Goal: Complete application form

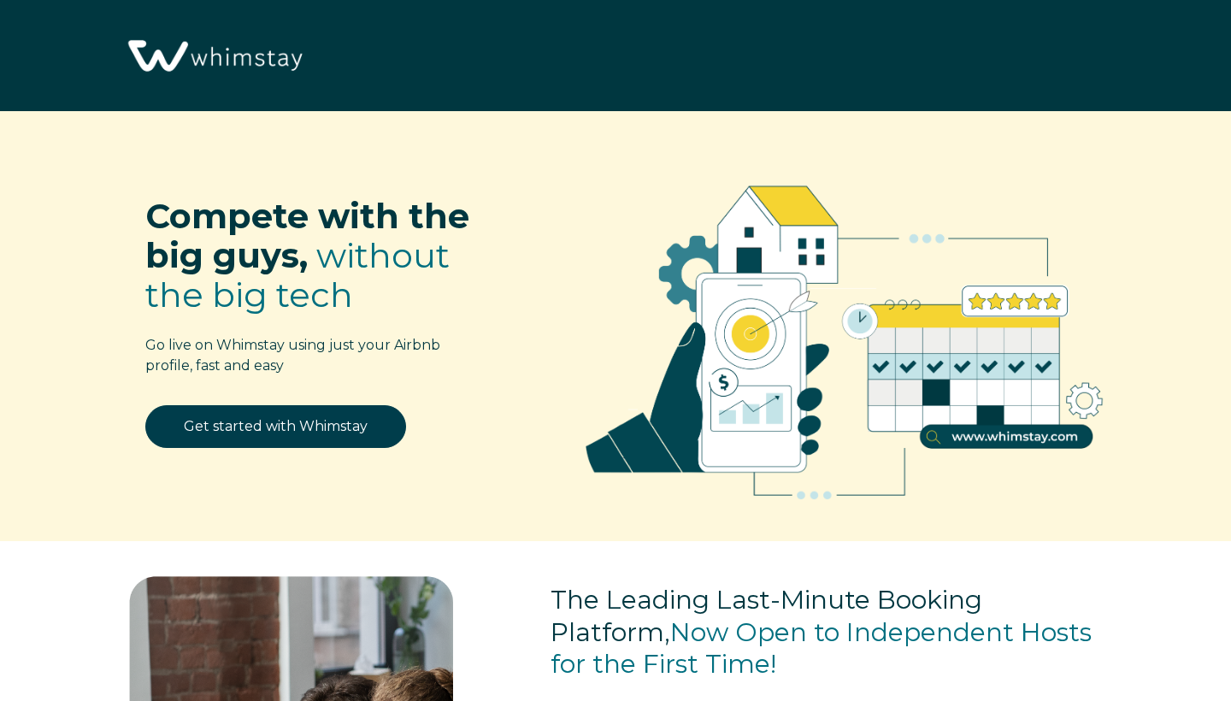
select select "US"
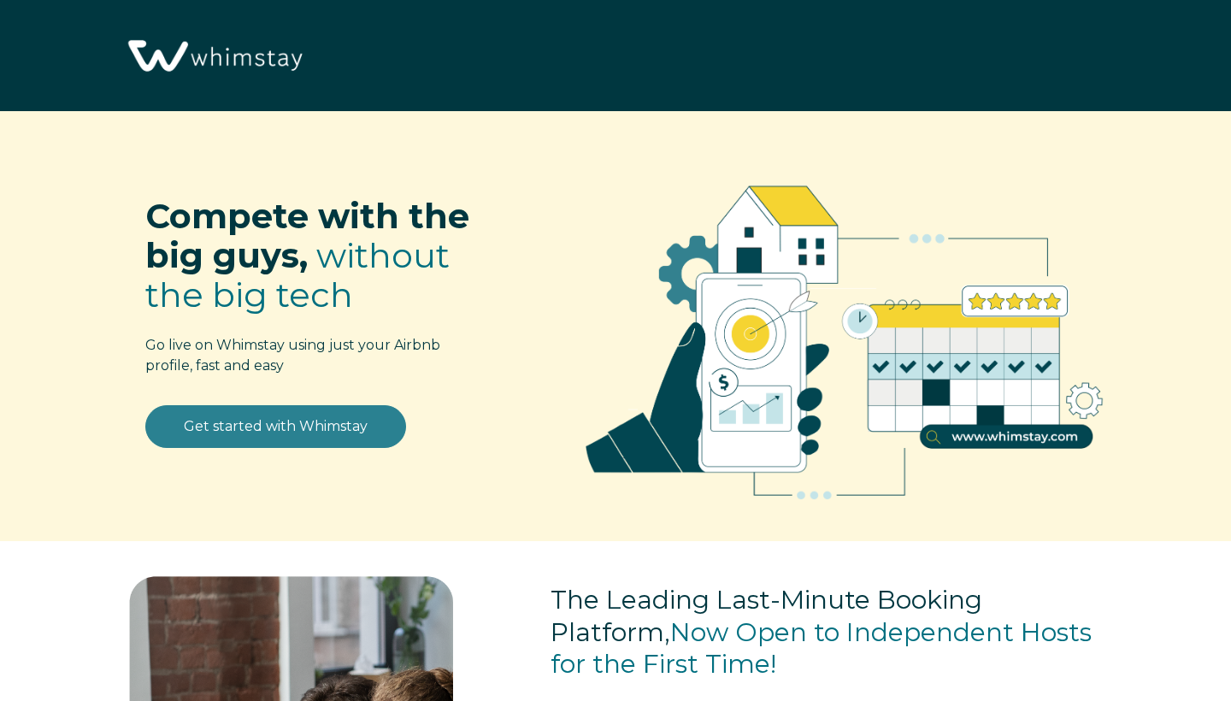
click at [328, 436] on link "Get started with Whimstay" at bounding box center [275, 426] width 261 height 43
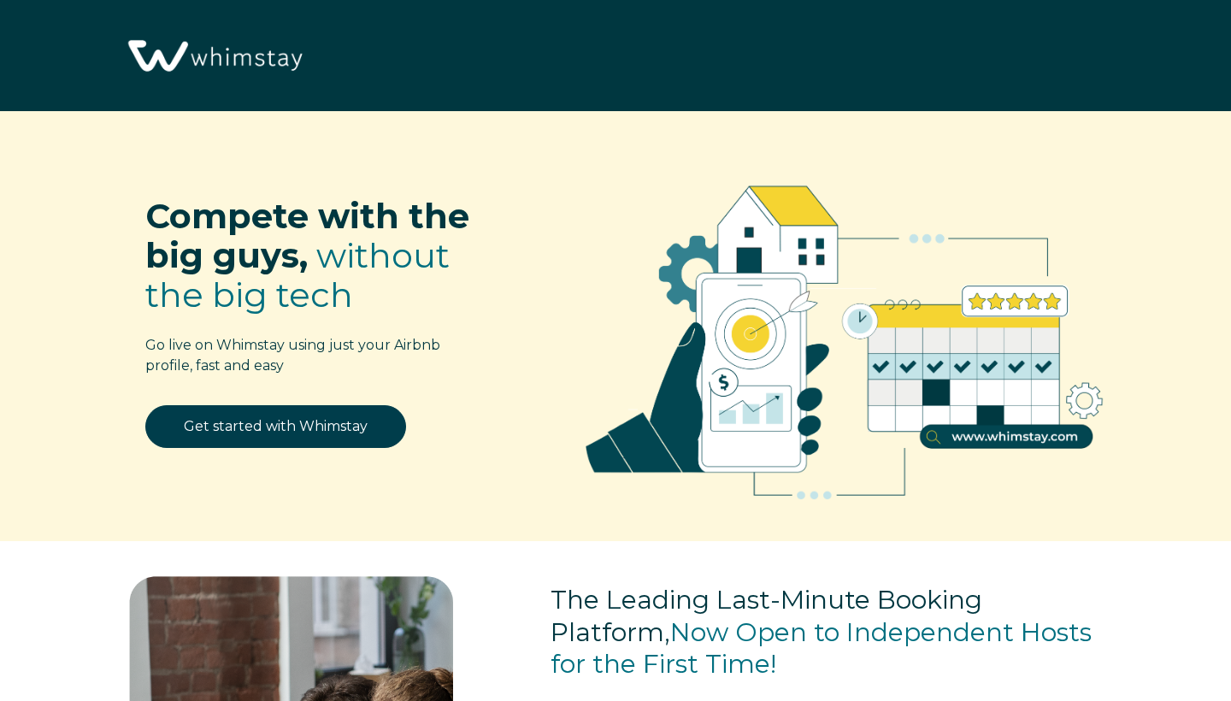
scroll to position [2046, 0]
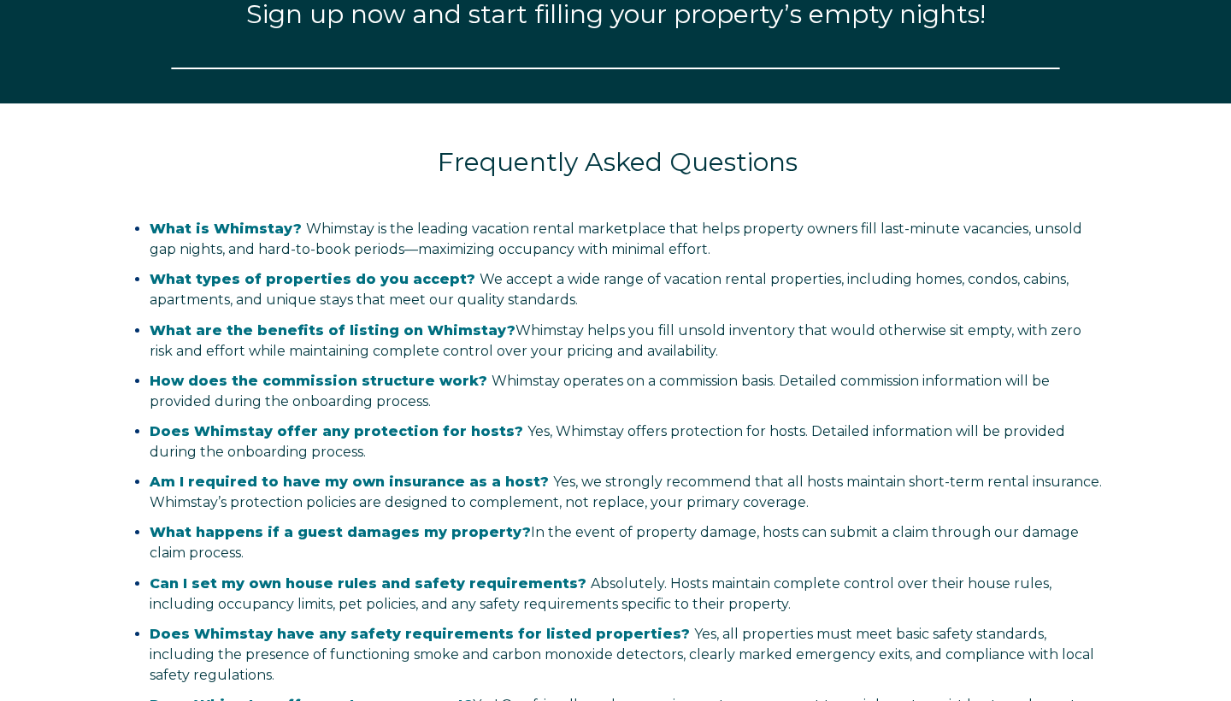
select select "US"
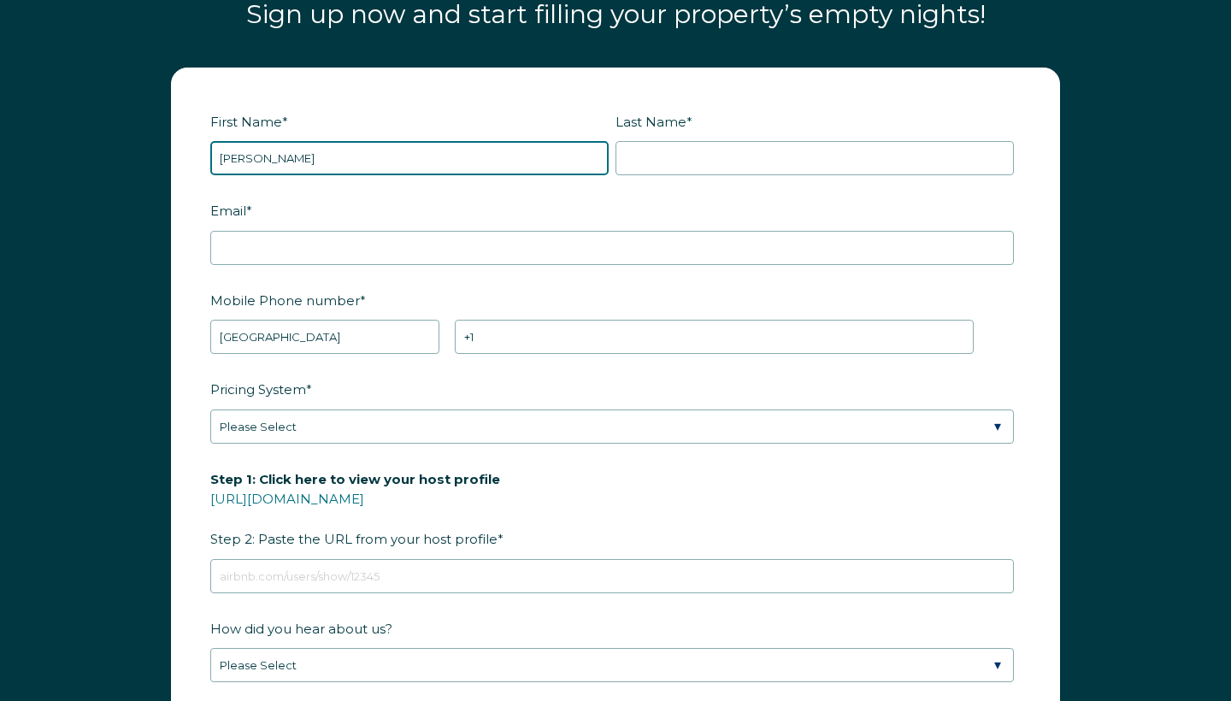
type input "[PERSON_NAME]"
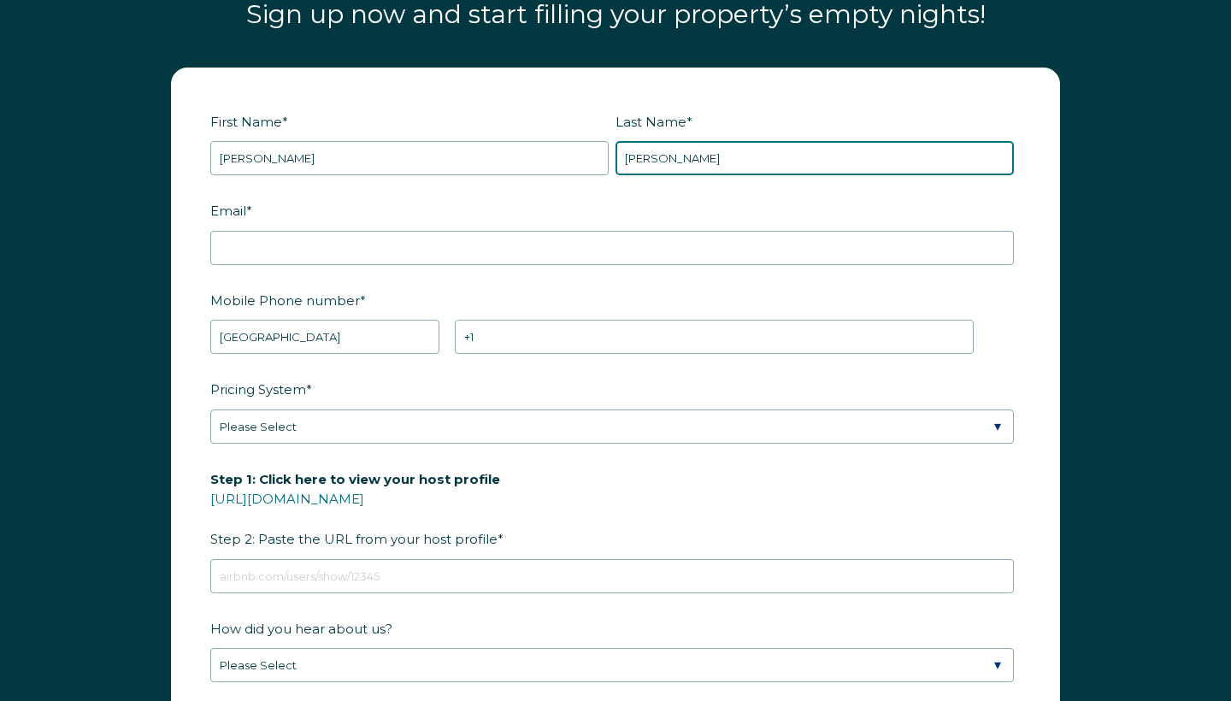
type input "[PERSON_NAME]"
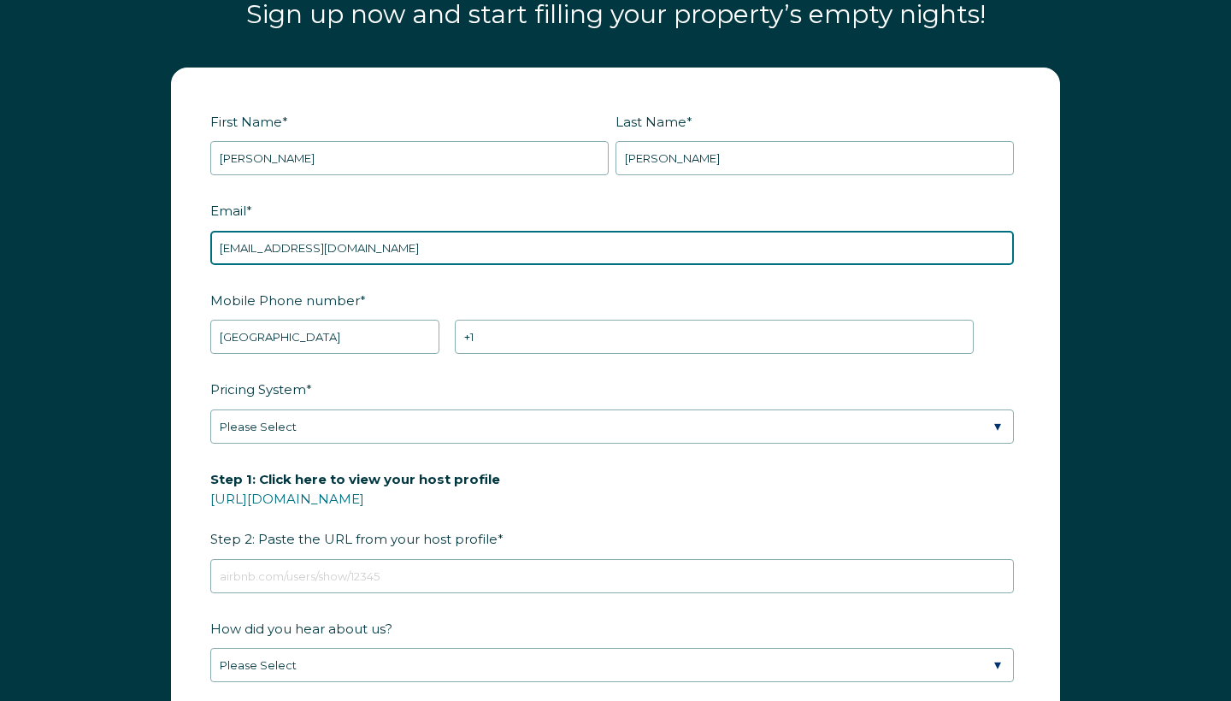
type input "[EMAIL_ADDRESS][DOMAIN_NAME]"
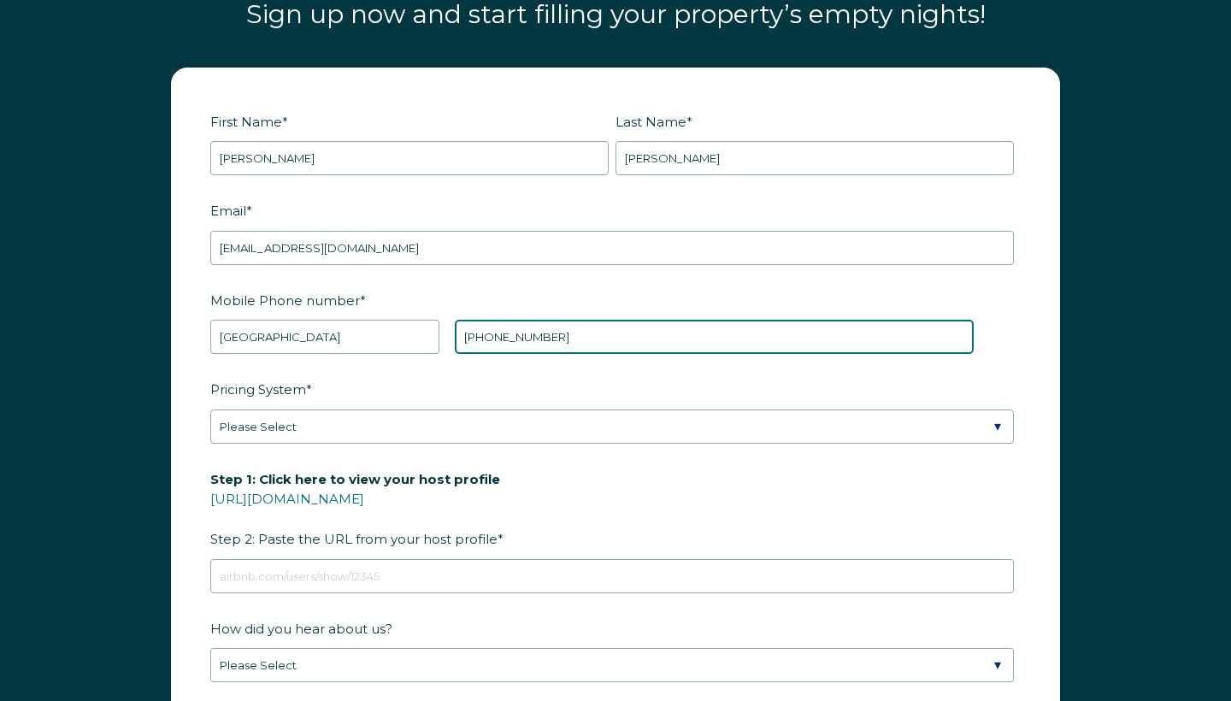
type input "[PHONE_NUMBER]"
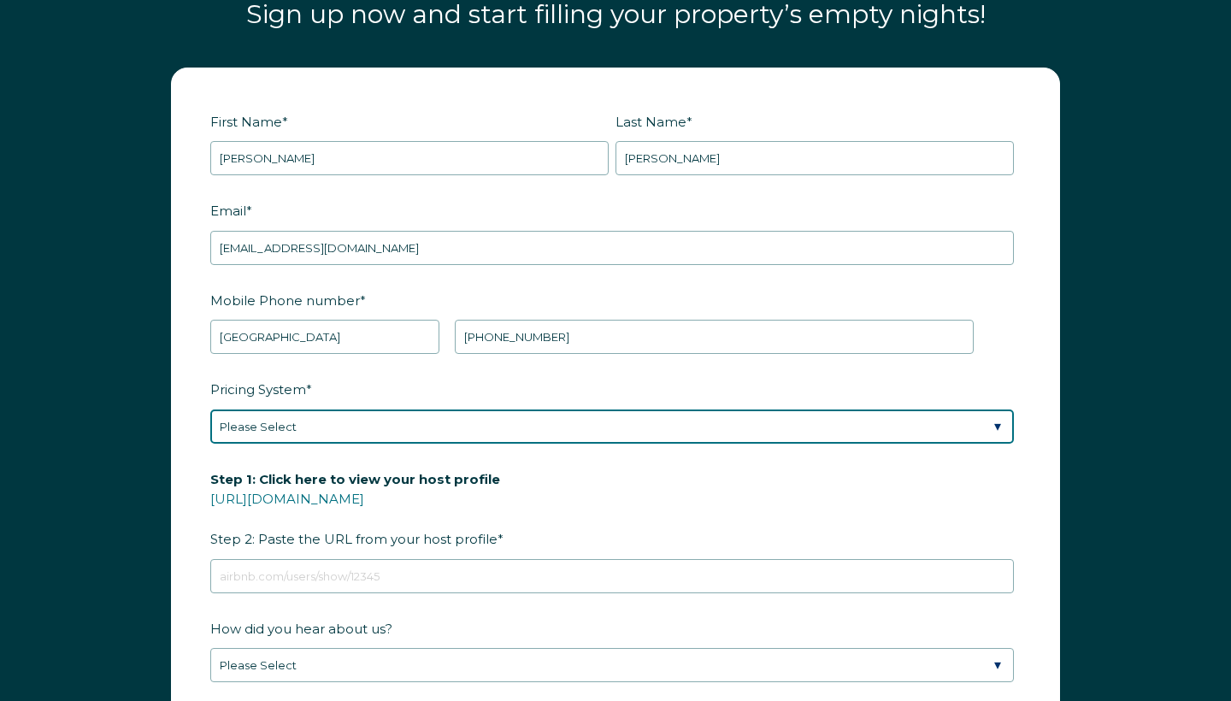
select select "Beyond Pricing"
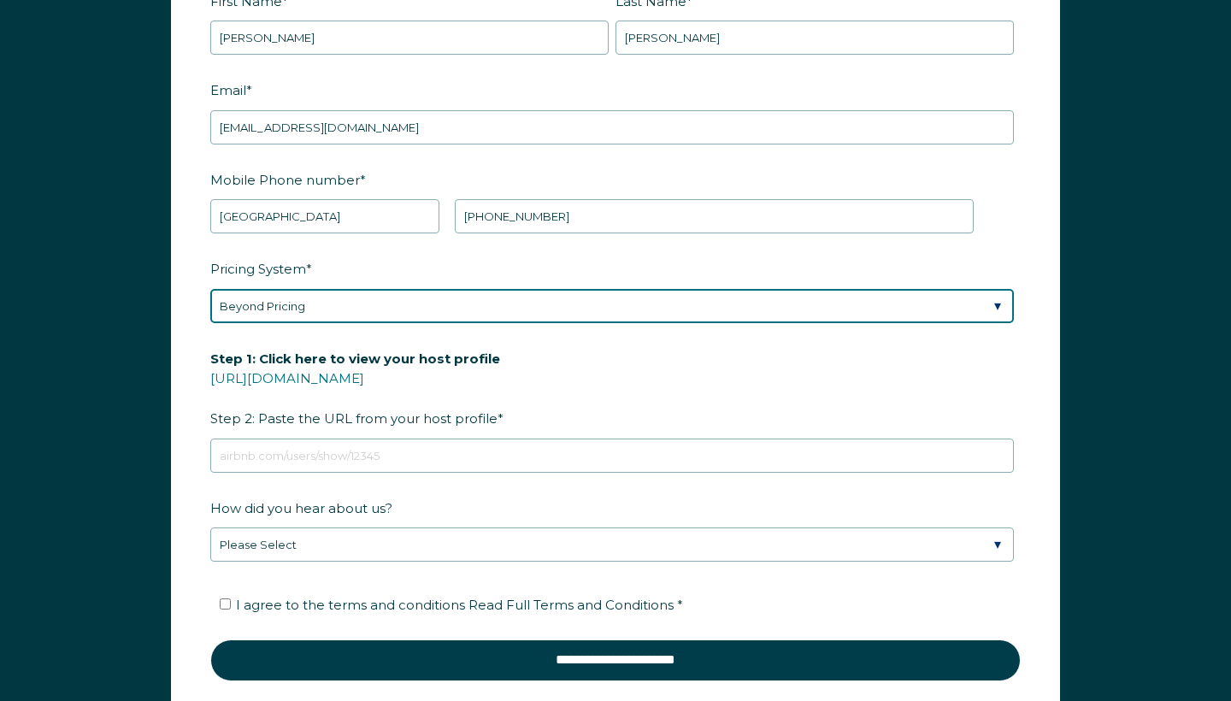
scroll to position [2169, 0]
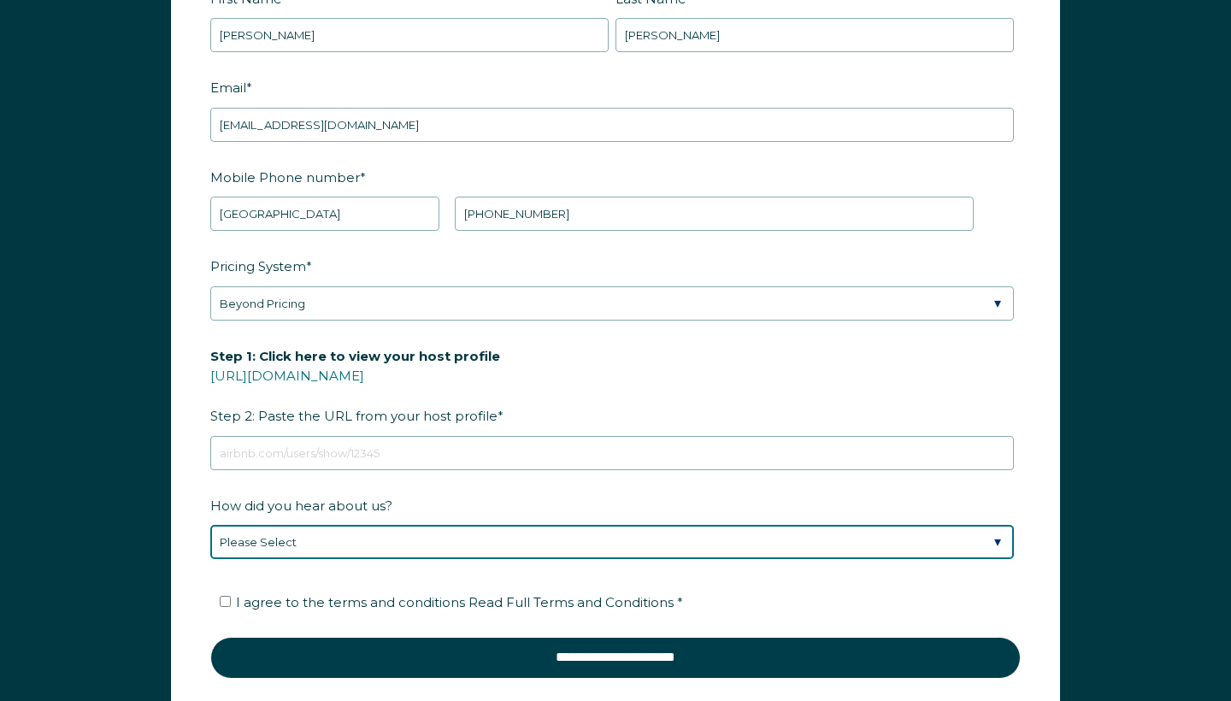
select select "Google Search"
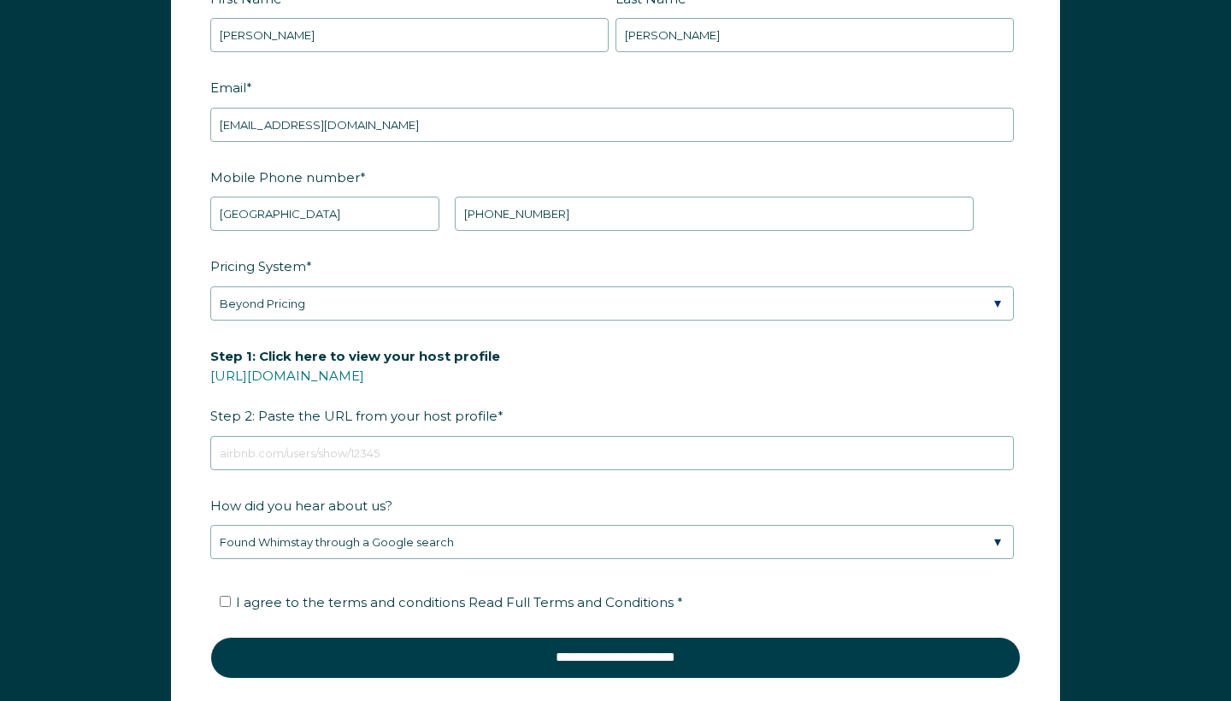
click at [223, 605] on input "I agree to the terms and conditions Read Full Terms and Conditions *" at bounding box center [225, 601] width 11 height 11
checkbox input "true"
click at [294, 425] on span "Step 1: Click here to view your host profile https://www.airbnb.com/users/show/…" at bounding box center [355, 386] width 290 height 86
click at [294, 436] on input "Step 1: Click here to view your host profile [URL][DOMAIN_NAME] Step 2: Paste t…" at bounding box center [612, 453] width 804 height 34
click at [364, 375] on link "[URL][DOMAIN_NAME]" at bounding box center [287, 376] width 154 height 16
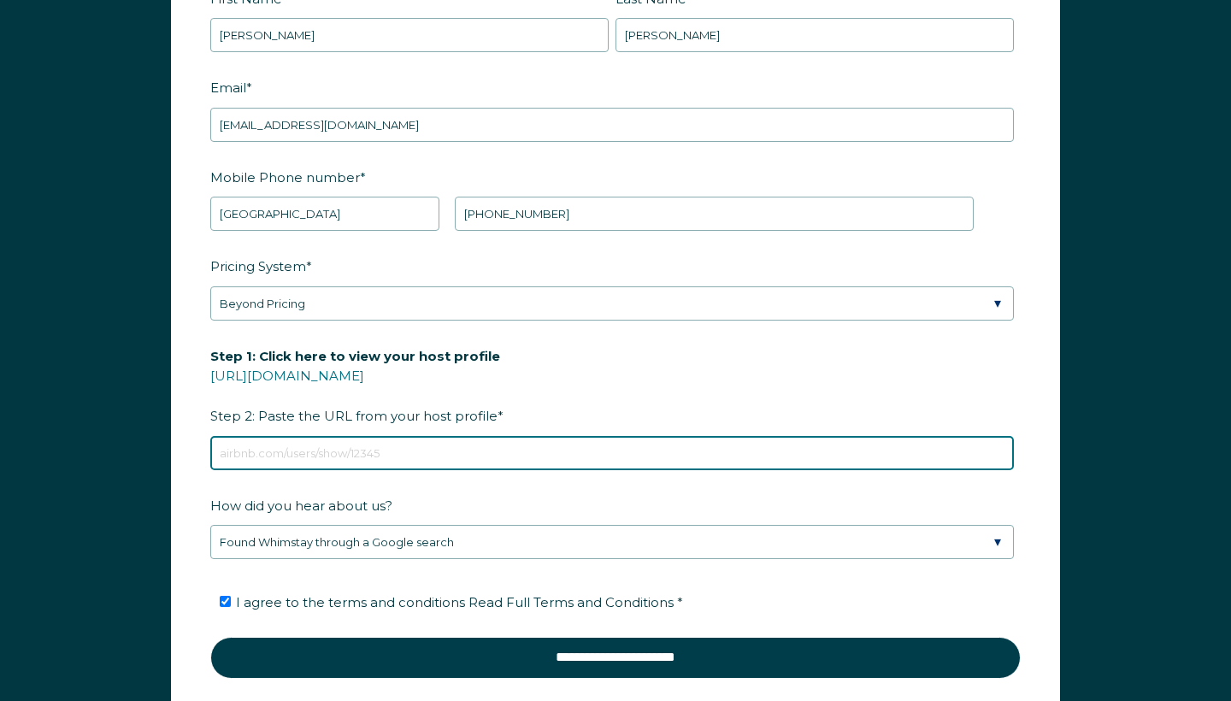
click at [377, 451] on input "Step 1: Click here to view your host profile [URL][DOMAIN_NAME] Step 2: Paste t…" at bounding box center [612, 453] width 804 height 34
paste input "www.airbnb.com/p/letthemstayrentals"
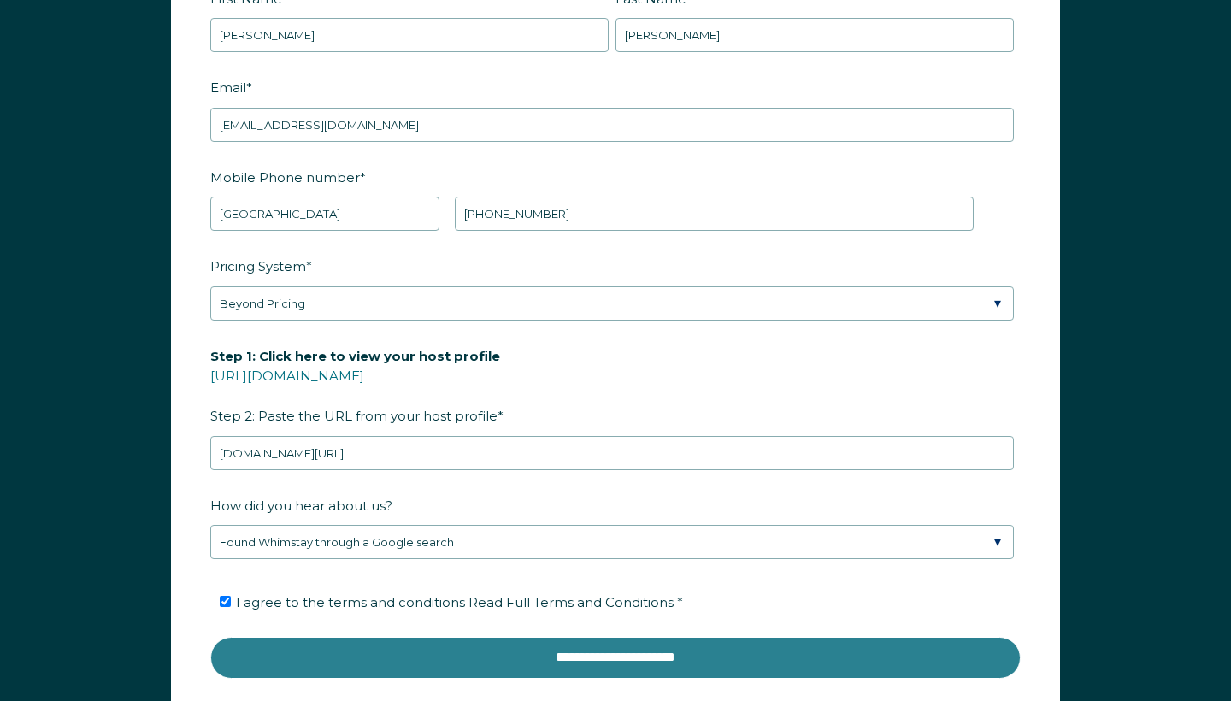
click at [624, 660] on input "**********" at bounding box center [615, 657] width 811 height 41
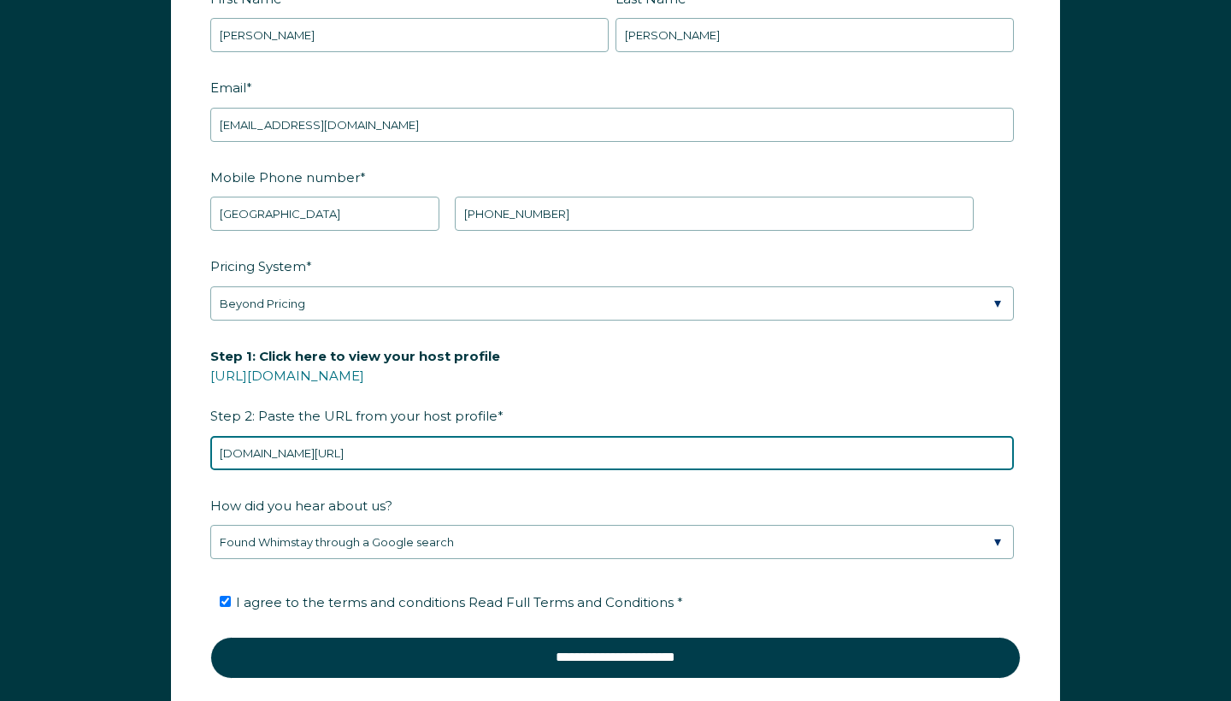
click at [419, 450] on input "www.airbnb.com/p/letthemstayrentals" at bounding box center [612, 453] width 804 height 34
drag, startPoint x: 440, startPoint y: 451, endPoint x: 635, endPoint y: 506, distance: 201.9
click at [633, 505] on form "First Name * silvia Last Name * escobar RBO Token Company ID Referrer Code Dial…" at bounding box center [616, 341] width 888 height 793
type input "w"
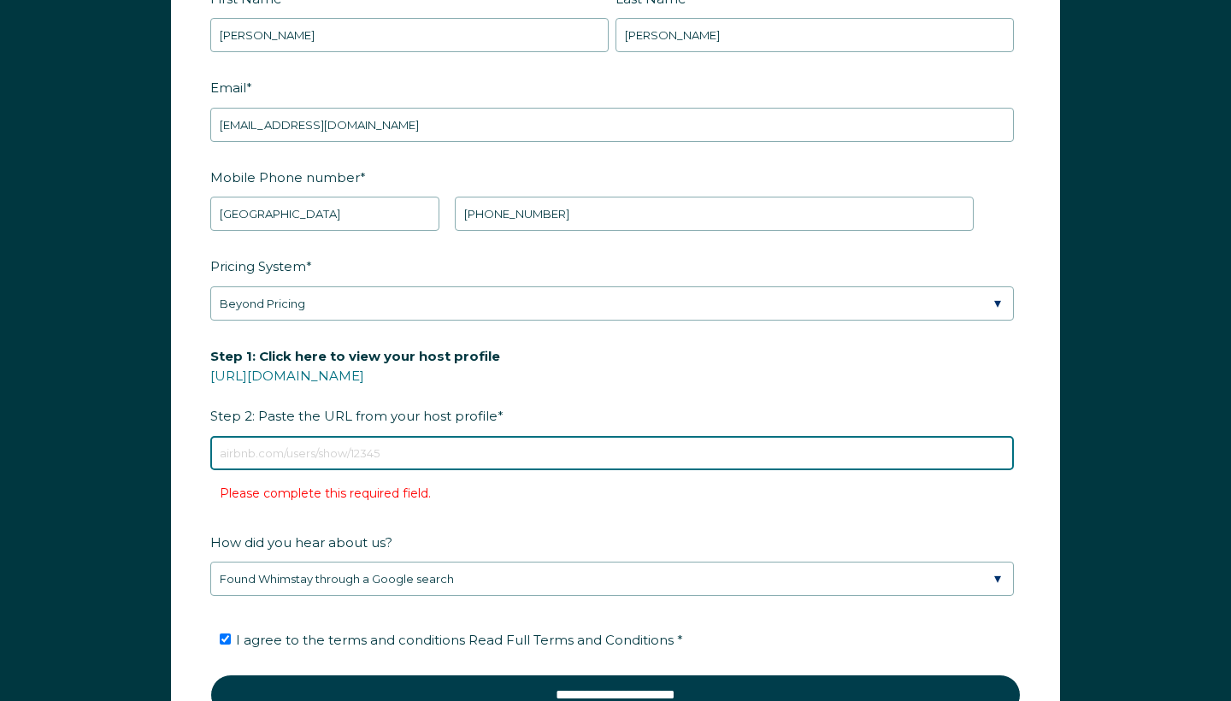
click at [440, 445] on input "Step 1: Click here to view your host profile [URL][DOMAIN_NAME] Step 2: Paste t…" at bounding box center [612, 453] width 804 height 34
paste input "www.airbnb.com/p/letthemstayrentals"
type input "www.airbnb.com/p/letthemstayrentals"
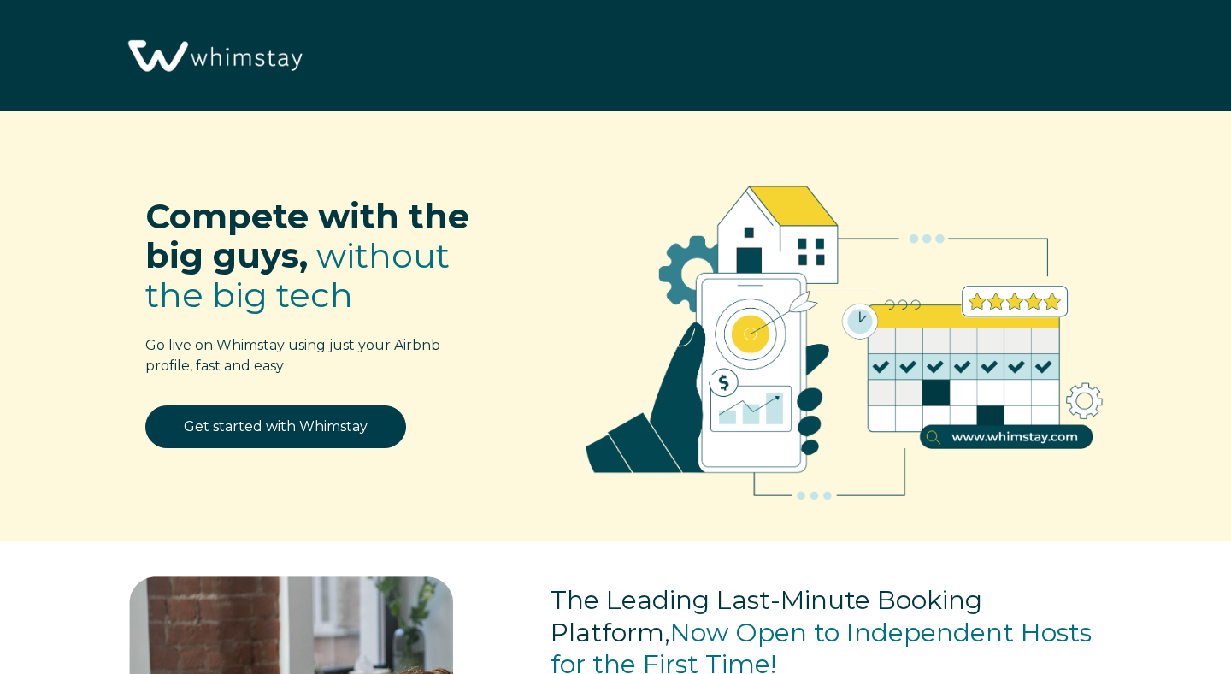
select select "US"
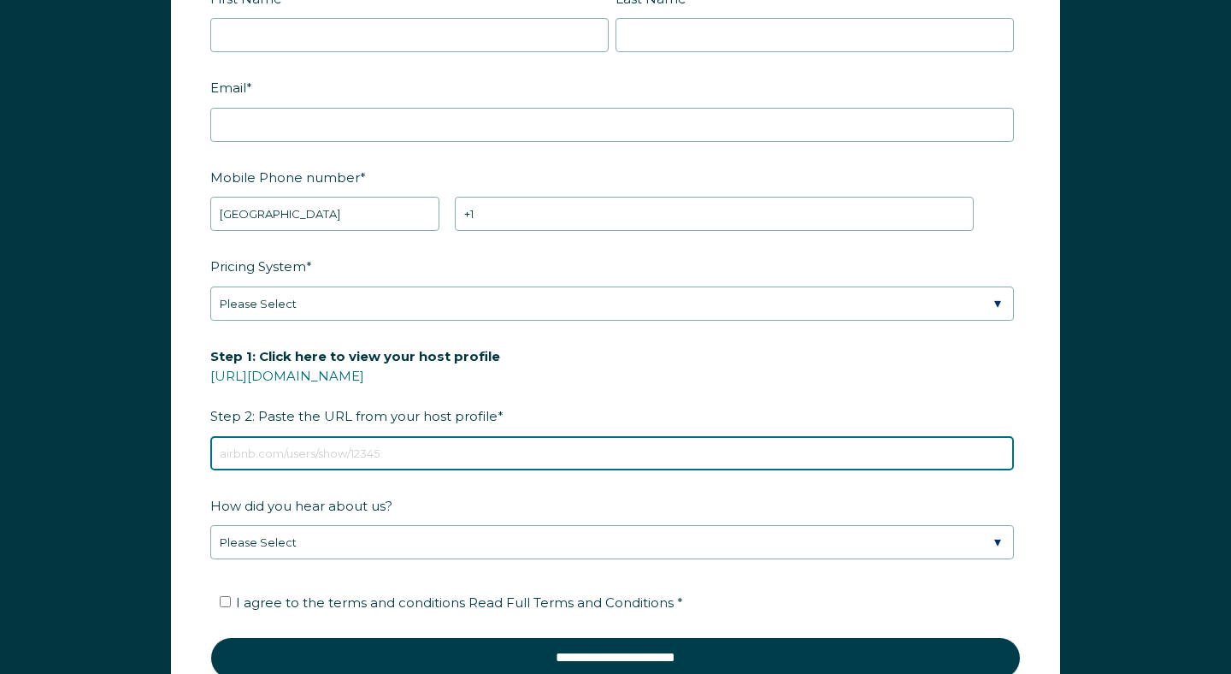
click at [523, 436] on input "Step 1: Click here to view your host profile [URL][DOMAIN_NAME] Step 2: Paste t…" at bounding box center [612, 453] width 804 height 34
paste input "[DOMAIN_NAME][URL]"
type input "[DOMAIN_NAME][URL]"
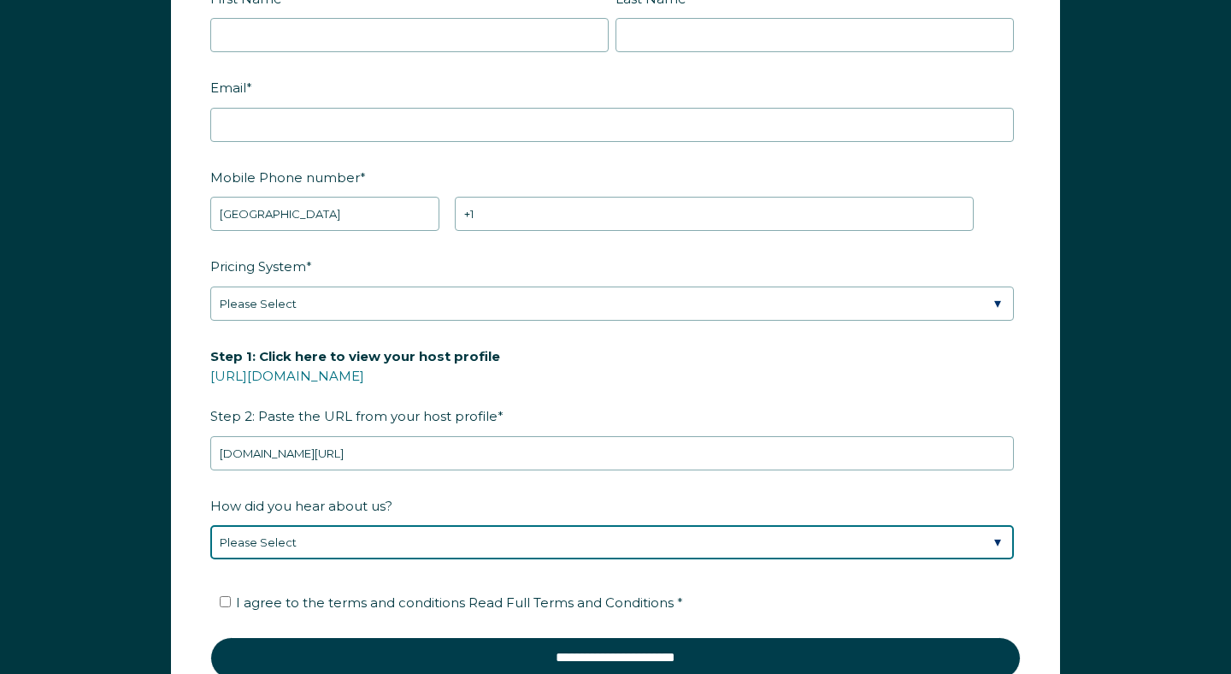
select select "Google Search"
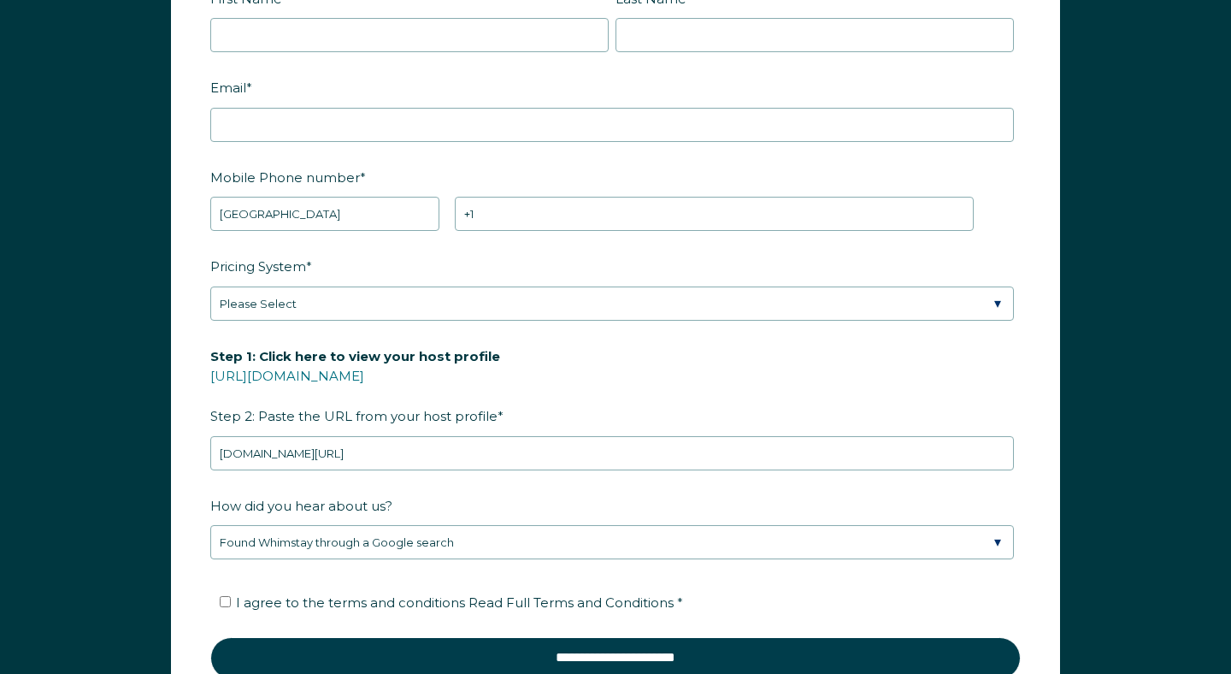
click at [221, 596] on input "I agree to the terms and conditions Read Full Terms and Conditions *" at bounding box center [225, 601] width 11 height 11
checkbox input "true"
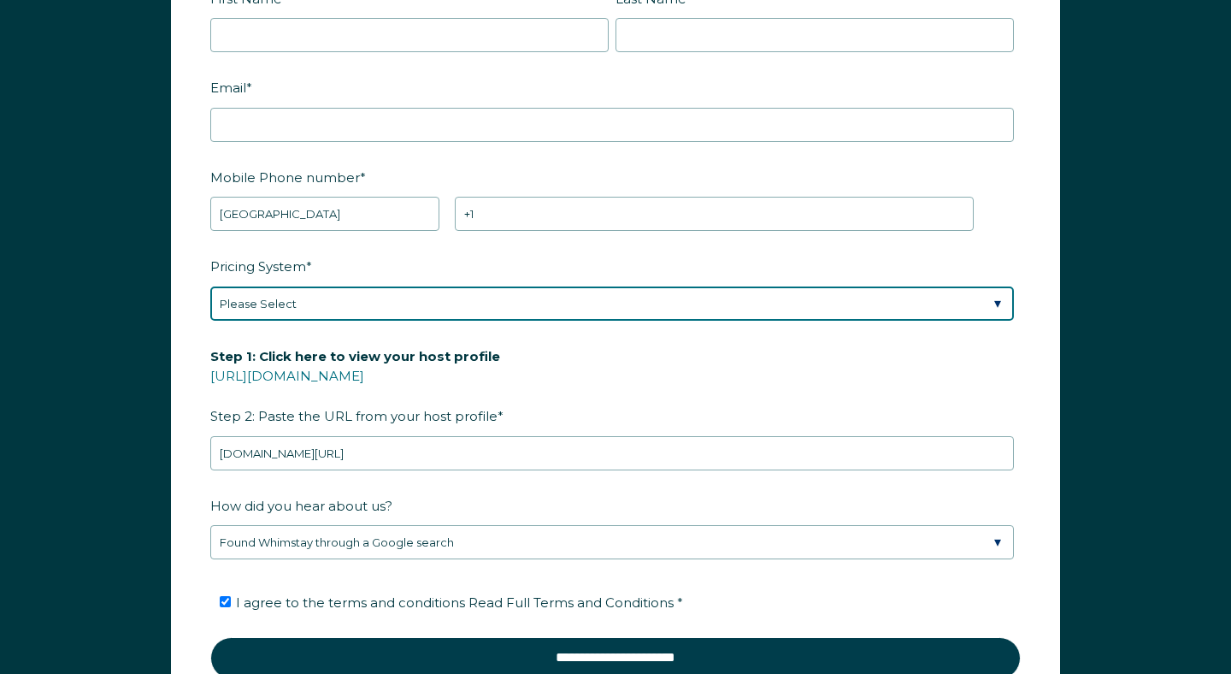
select select "Beyond Pricing"
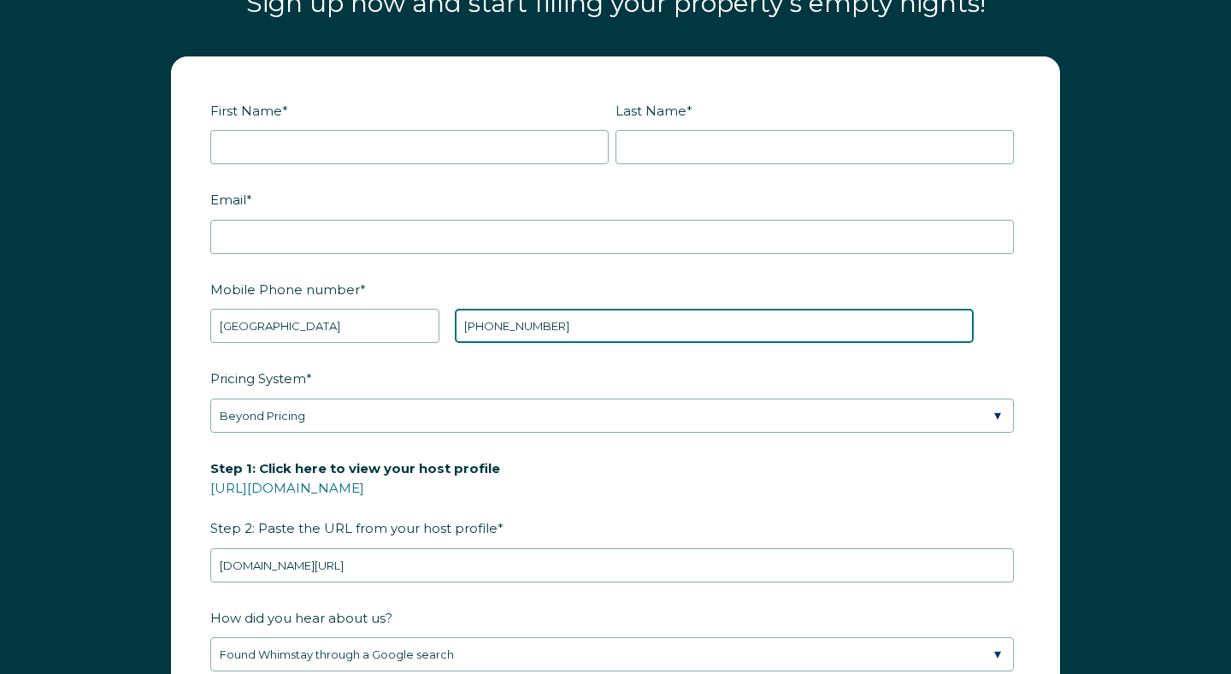
scroll to position [2038, 0]
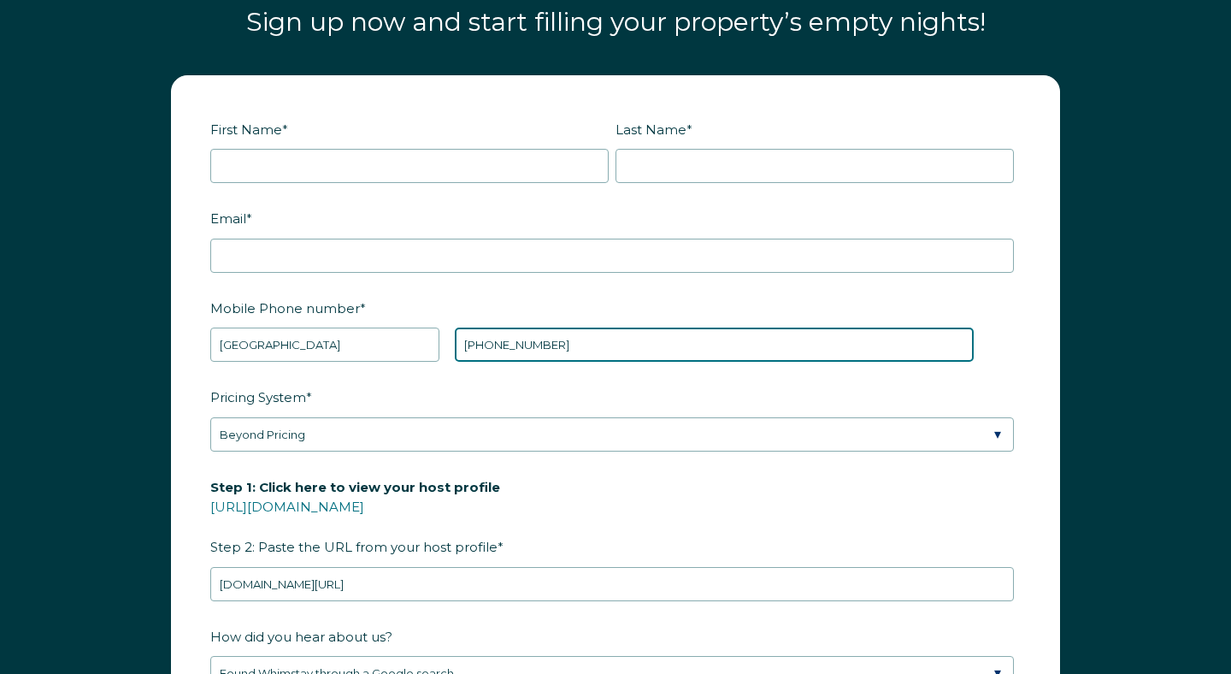
type input "[PHONE_NUMBER]"
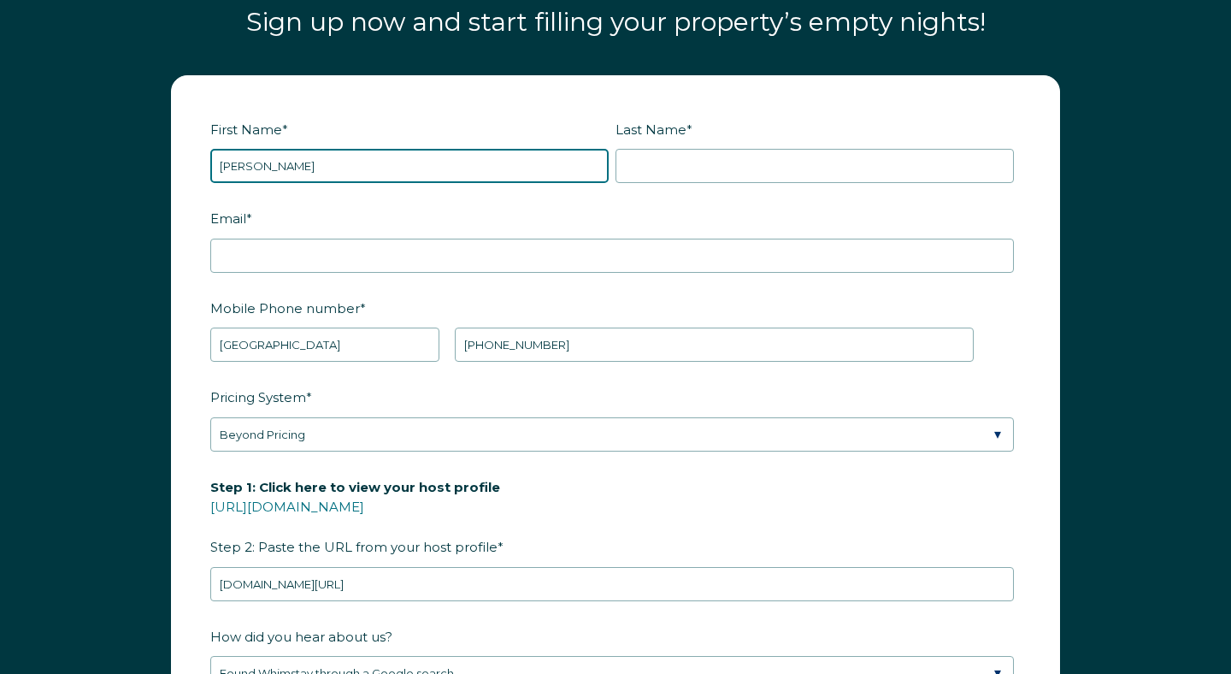
type input "[PERSON_NAME]"
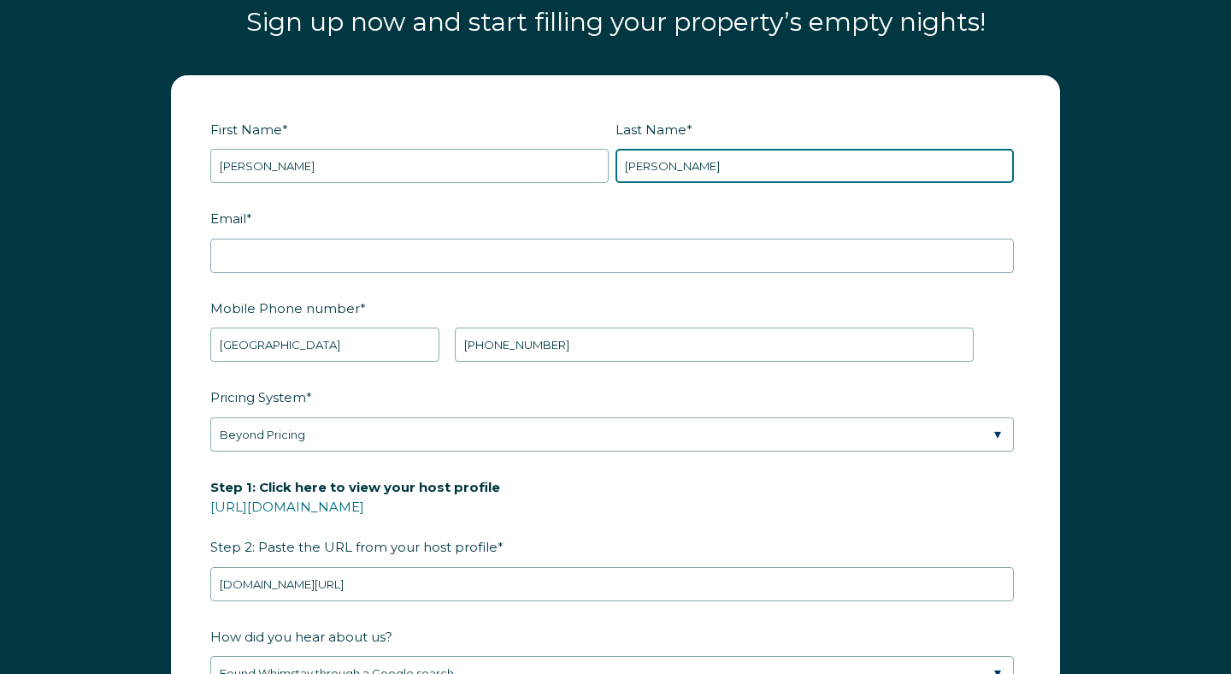
type input "[PERSON_NAME]"
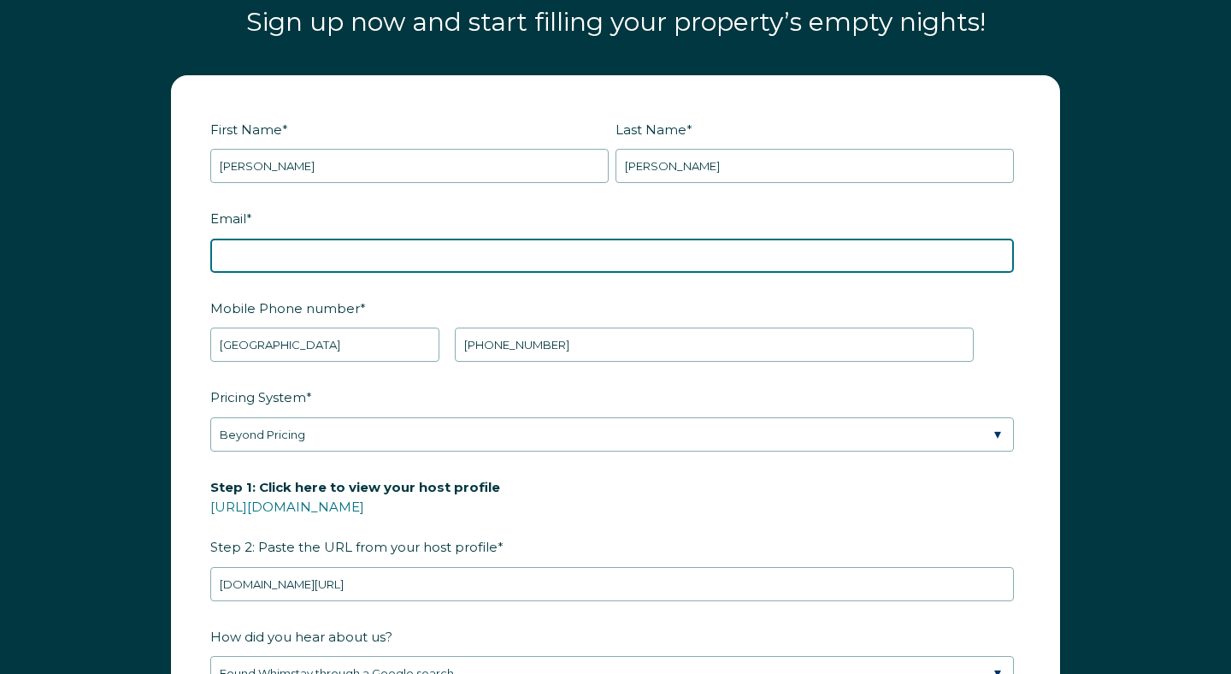
type input "l"
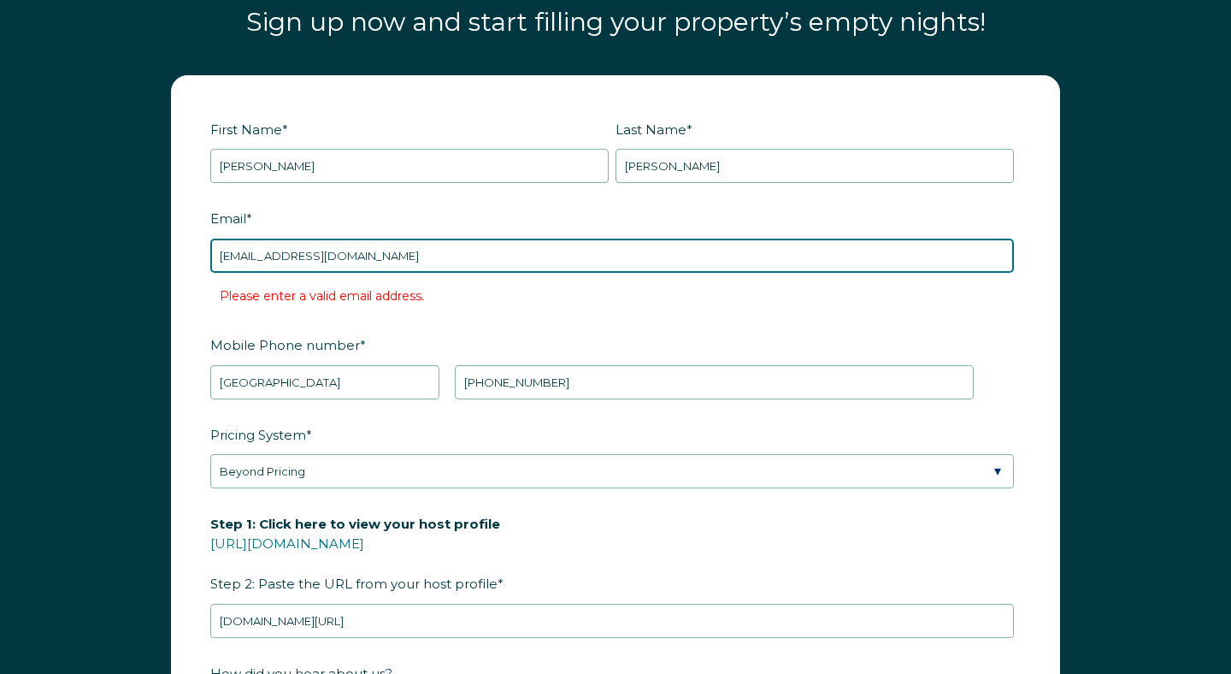
click at [263, 239] on input "[EMAIL_ADDRESS][DOMAIN_NAME]" at bounding box center [612, 256] width 804 height 34
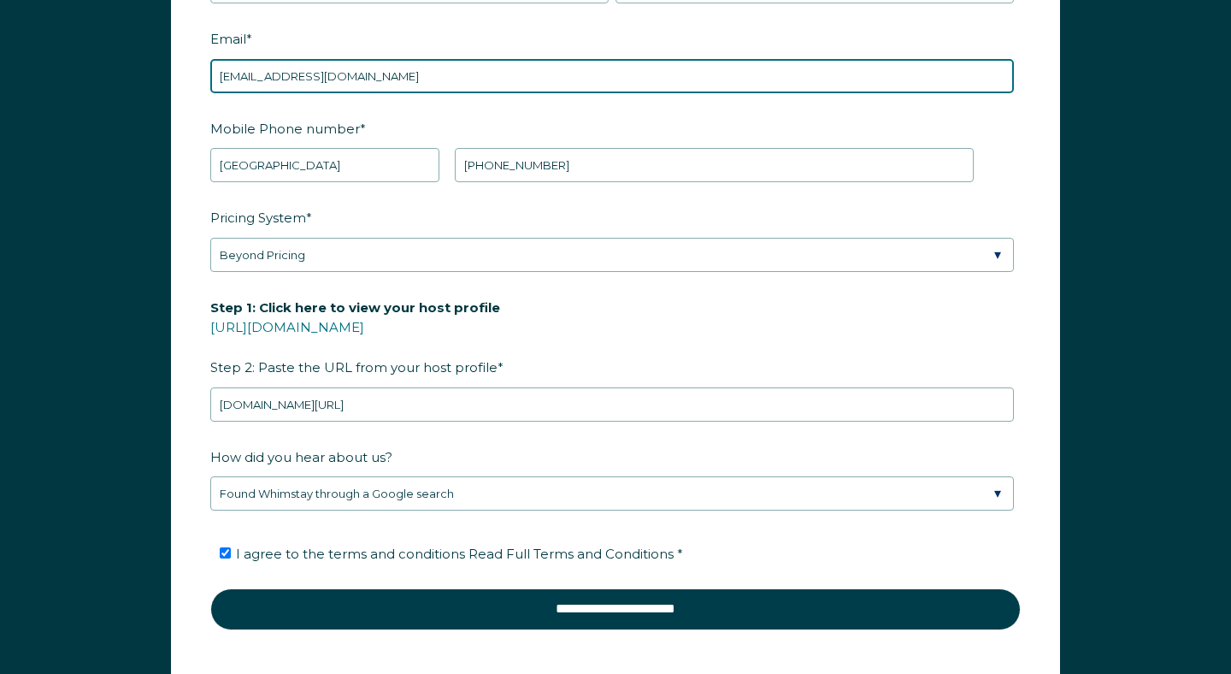
scroll to position [2240, 0]
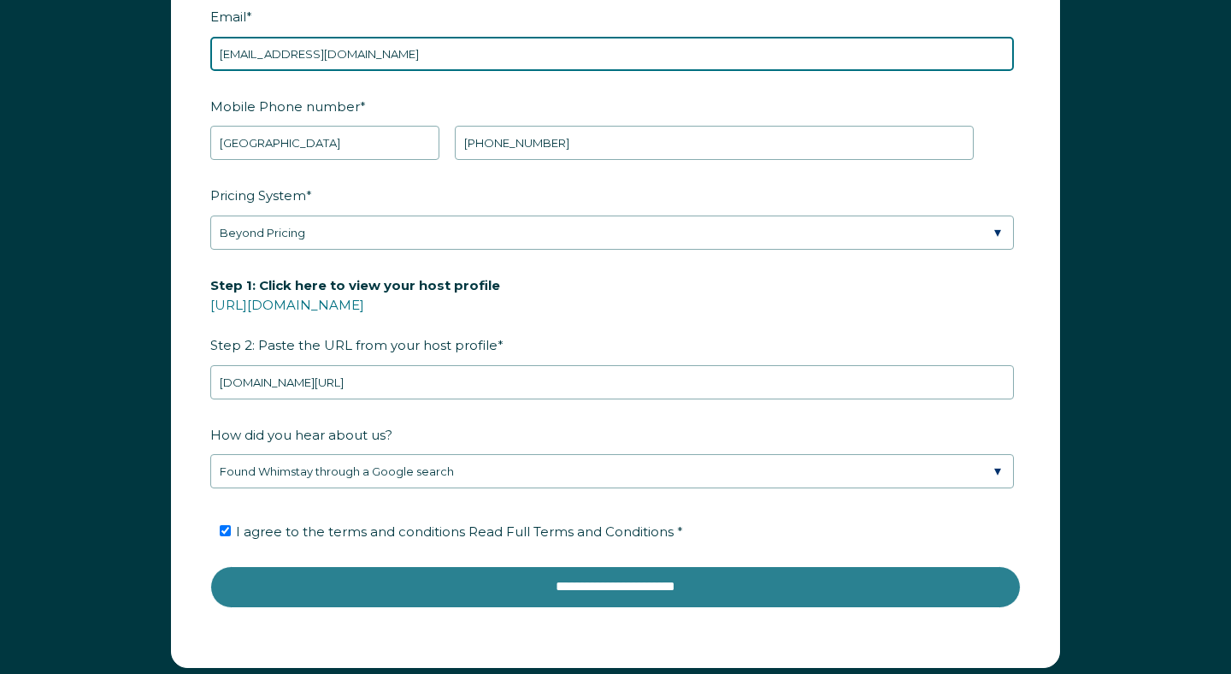
type input "[EMAIL_ADDRESS][DOMAIN_NAME]"
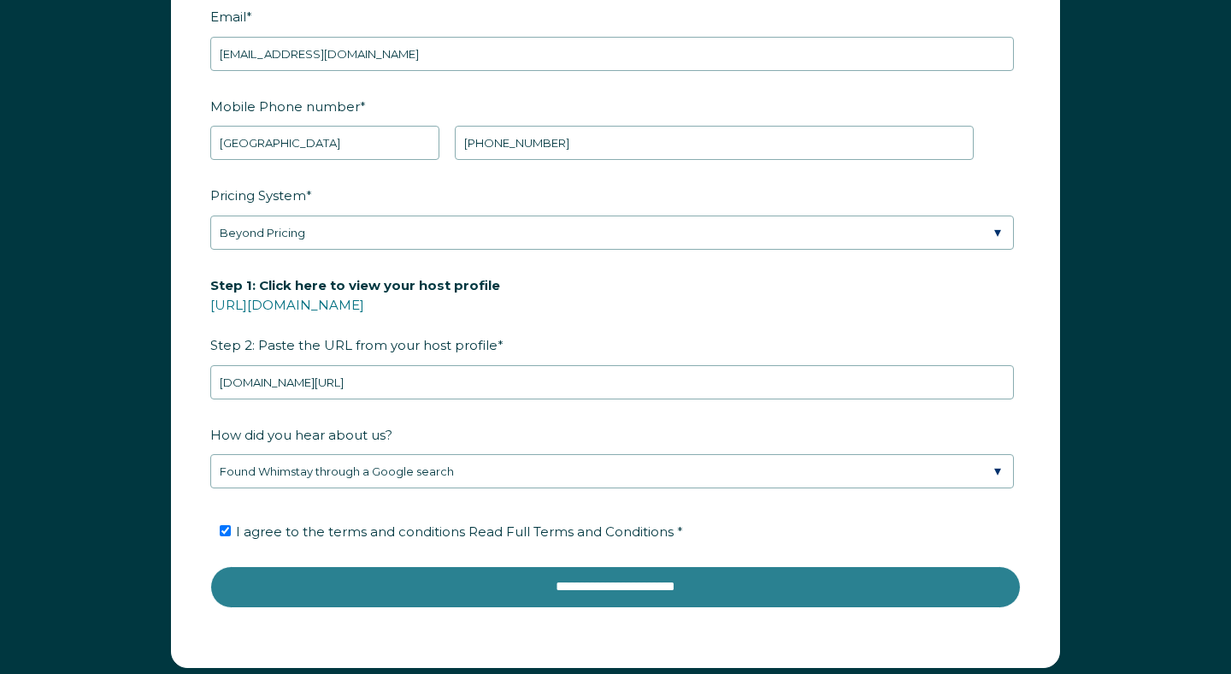
click at [609, 566] on input "**********" at bounding box center [615, 586] width 811 height 41
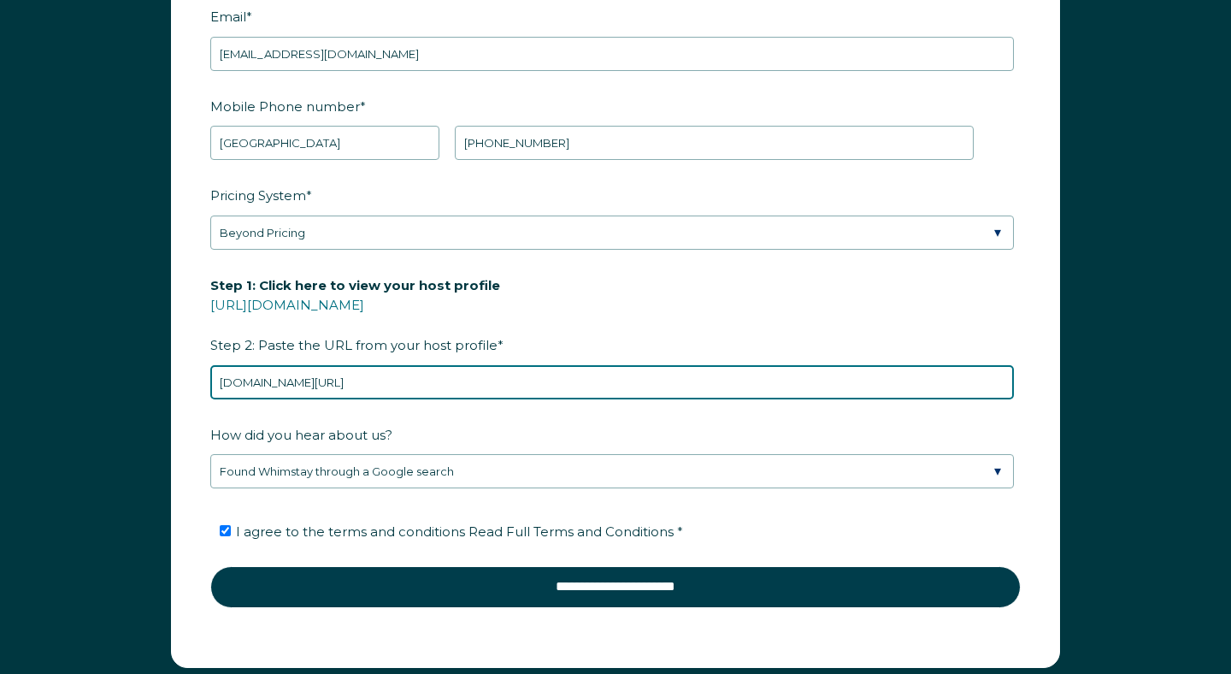
drag, startPoint x: 537, startPoint y: 298, endPoint x: 233, endPoint y: 336, distance: 306.9
click at [233, 336] on fieldset "Step 1: Click here to view your host profile [URL][DOMAIN_NAME] Step 2: Paste t…" at bounding box center [615, 345] width 811 height 150
click at [278, 365] on input "Step 1: Click here to view your host profile [URL][DOMAIN_NAME] Step 2: Paste t…" at bounding box center [612, 382] width 804 height 34
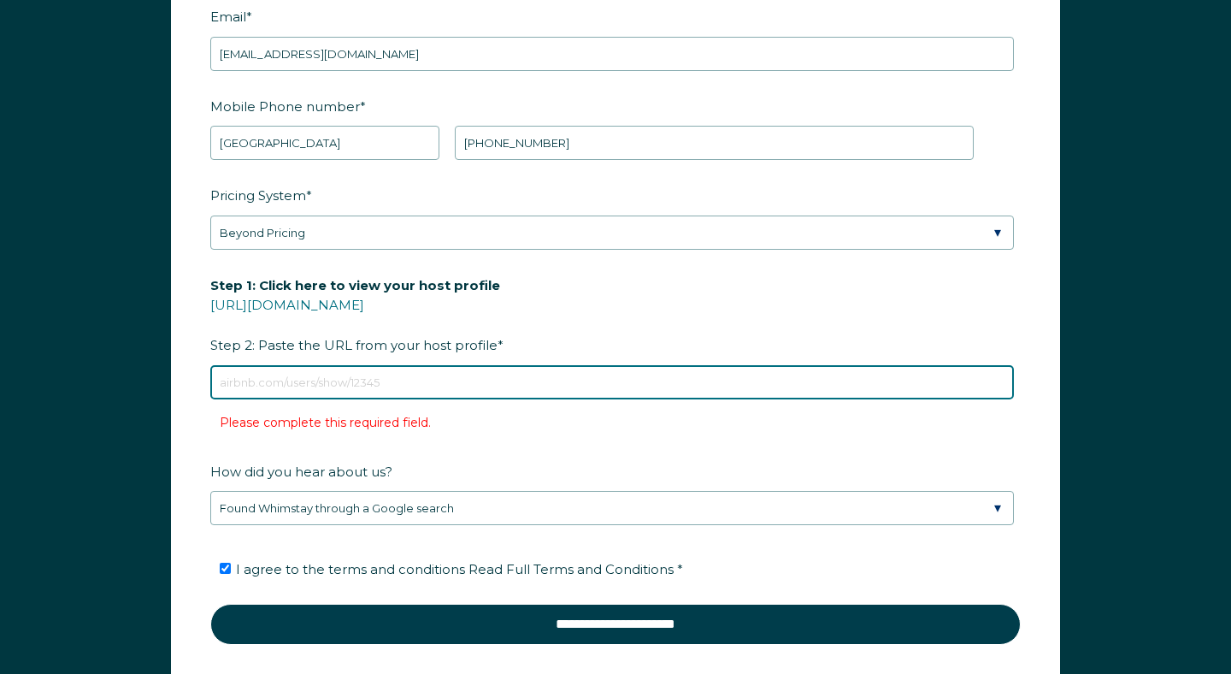
paste input "[DOMAIN_NAME][URL]"
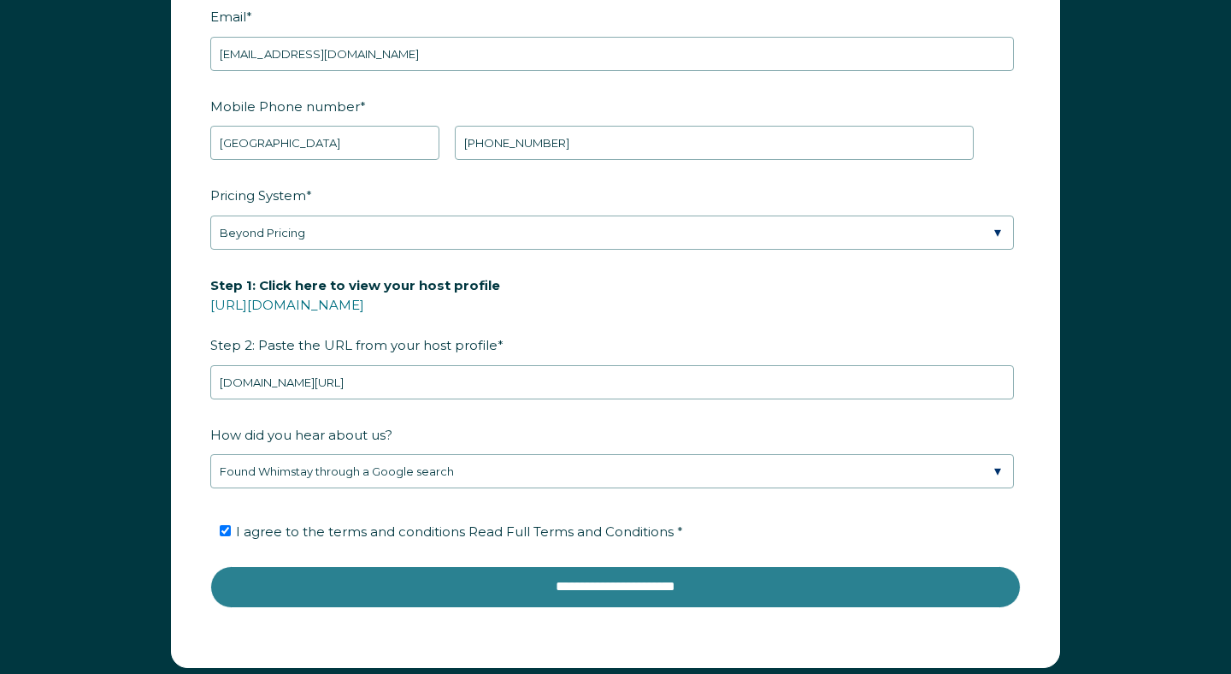
click at [593, 566] on input "**********" at bounding box center [615, 586] width 811 height 41
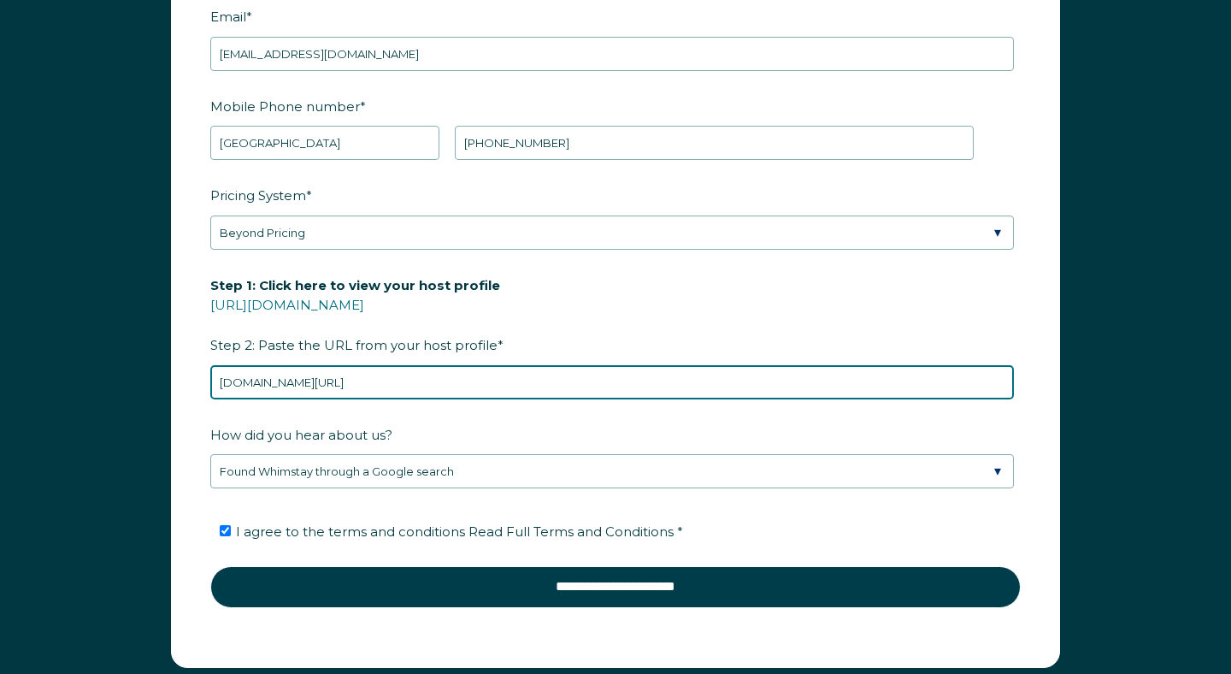
click at [475, 365] on input "[DOMAIN_NAME][URL]" at bounding box center [612, 382] width 804 height 34
type input "l"
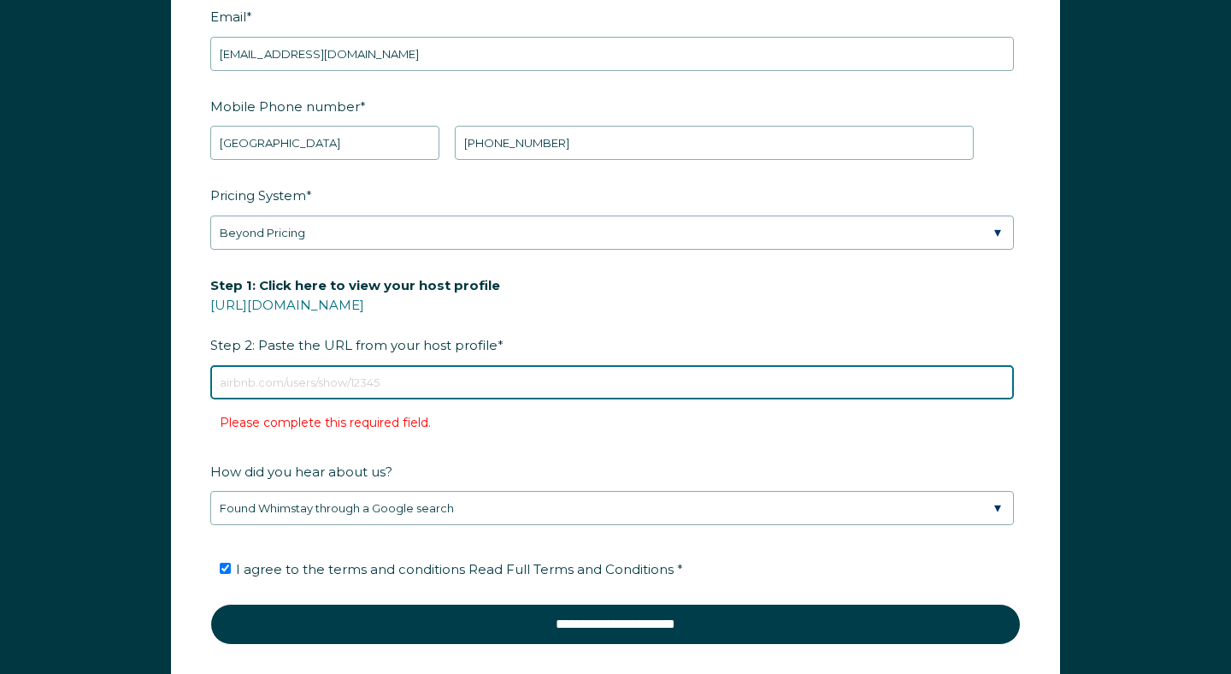
paste input "[DOMAIN_NAME][URL]"
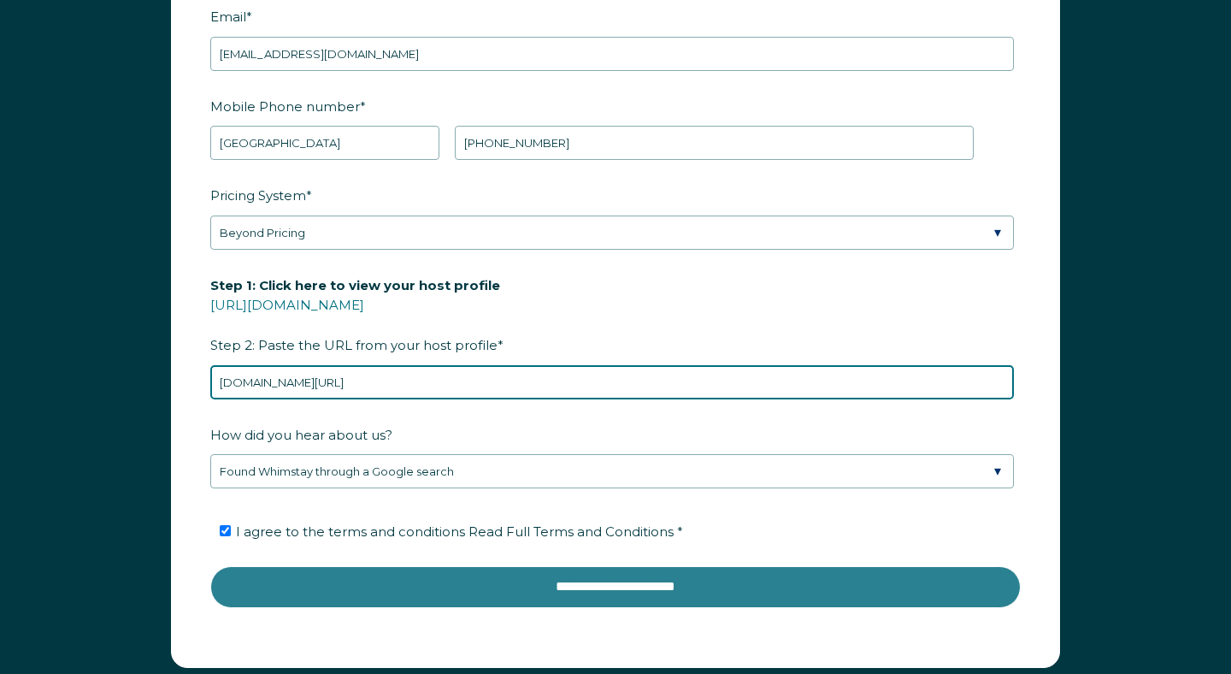
type input "[DOMAIN_NAME][URL]"
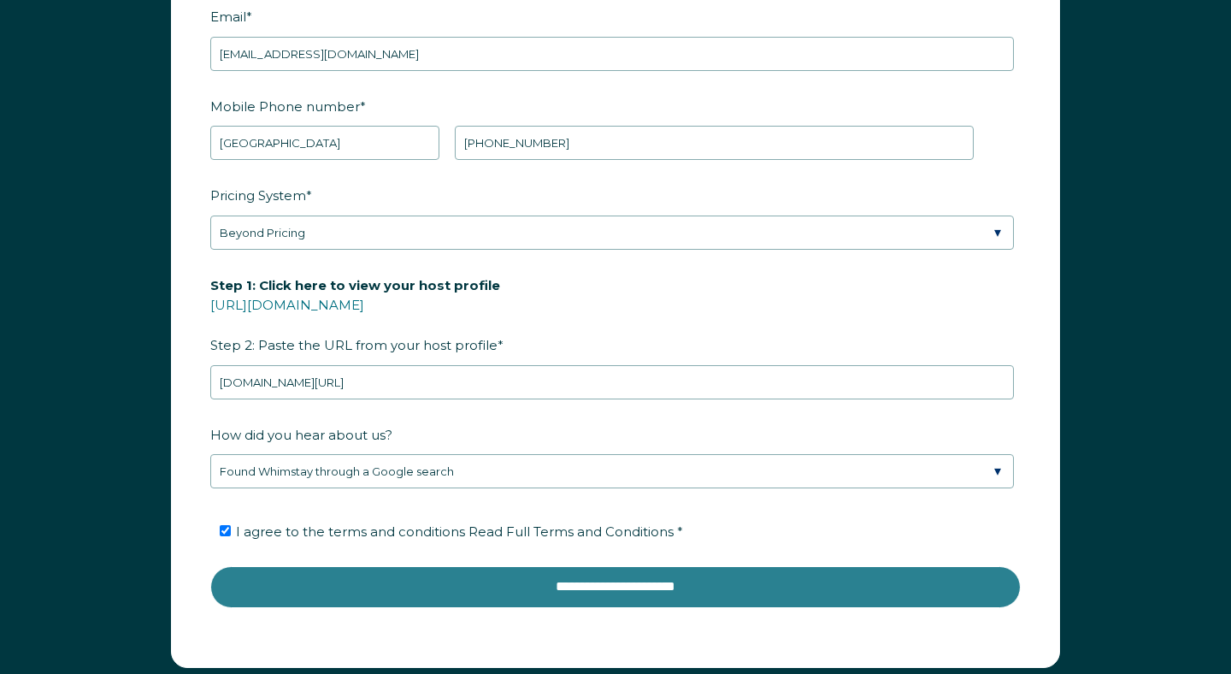
click at [677, 566] on input "**********" at bounding box center [615, 586] width 811 height 41
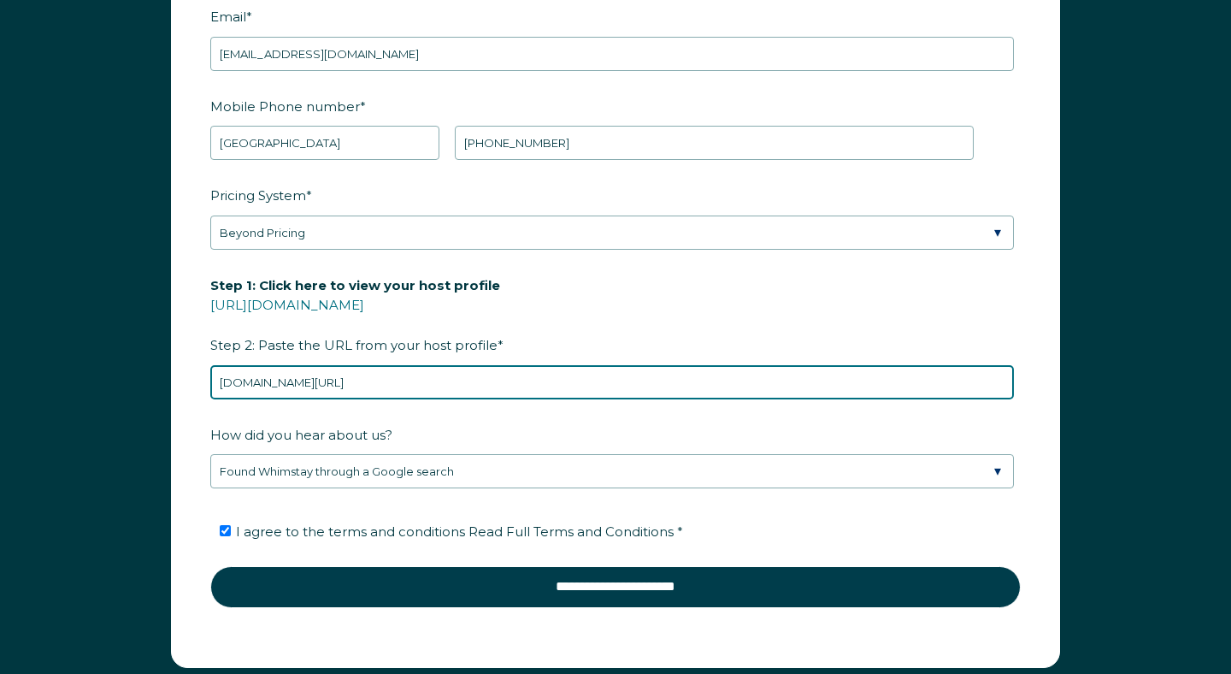
drag, startPoint x: 504, startPoint y: 304, endPoint x: 432, endPoint y: 308, distance: 72.0
click at [422, 365] on input "[DOMAIN_NAME][URL]" at bounding box center [612, 382] width 804 height 34
drag, startPoint x: 501, startPoint y: 316, endPoint x: 227, endPoint y: 311, distance: 273.7
click at [223, 365] on input "[DOMAIN_NAME][URL]" at bounding box center [612, 382] width 804 height 34
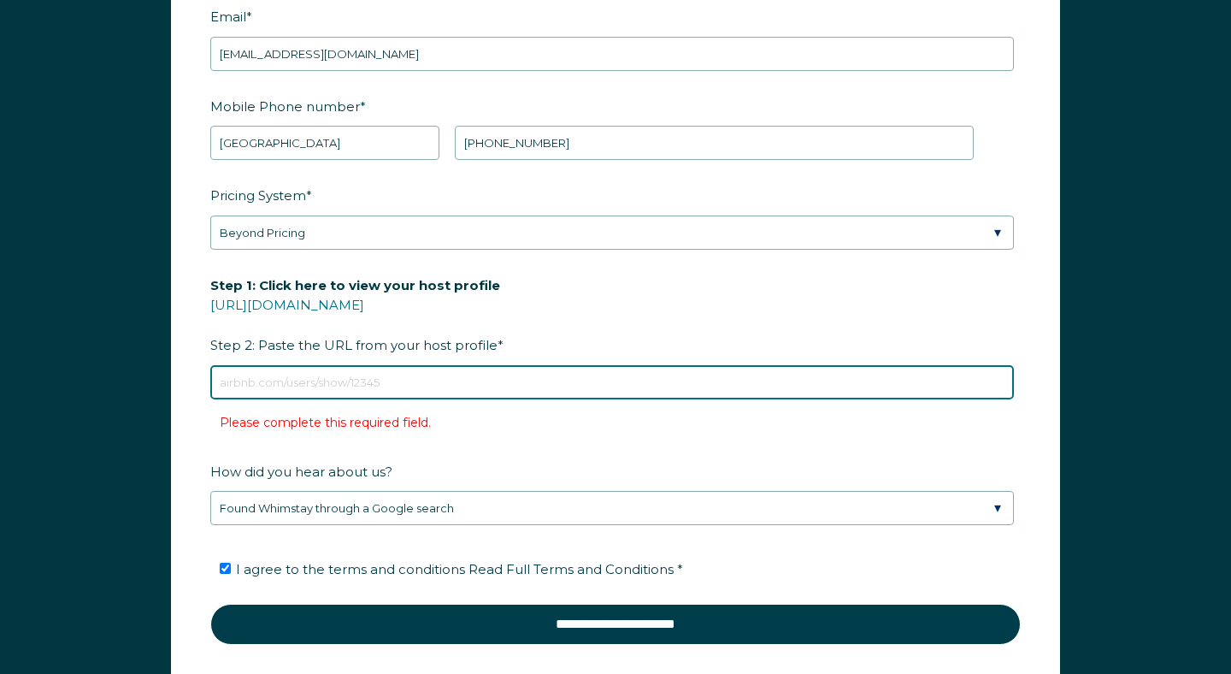
paste input "[DOMAIN_NAME][URL]"
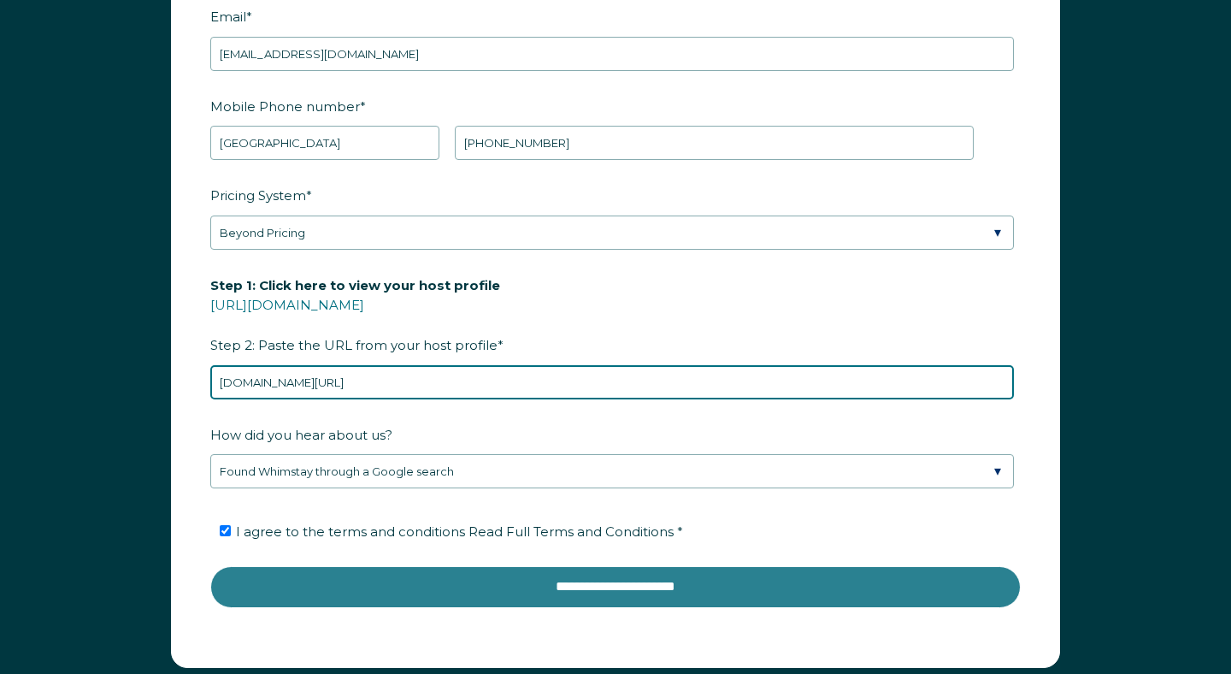
type input "[DOMAIN_NAME][URL]"
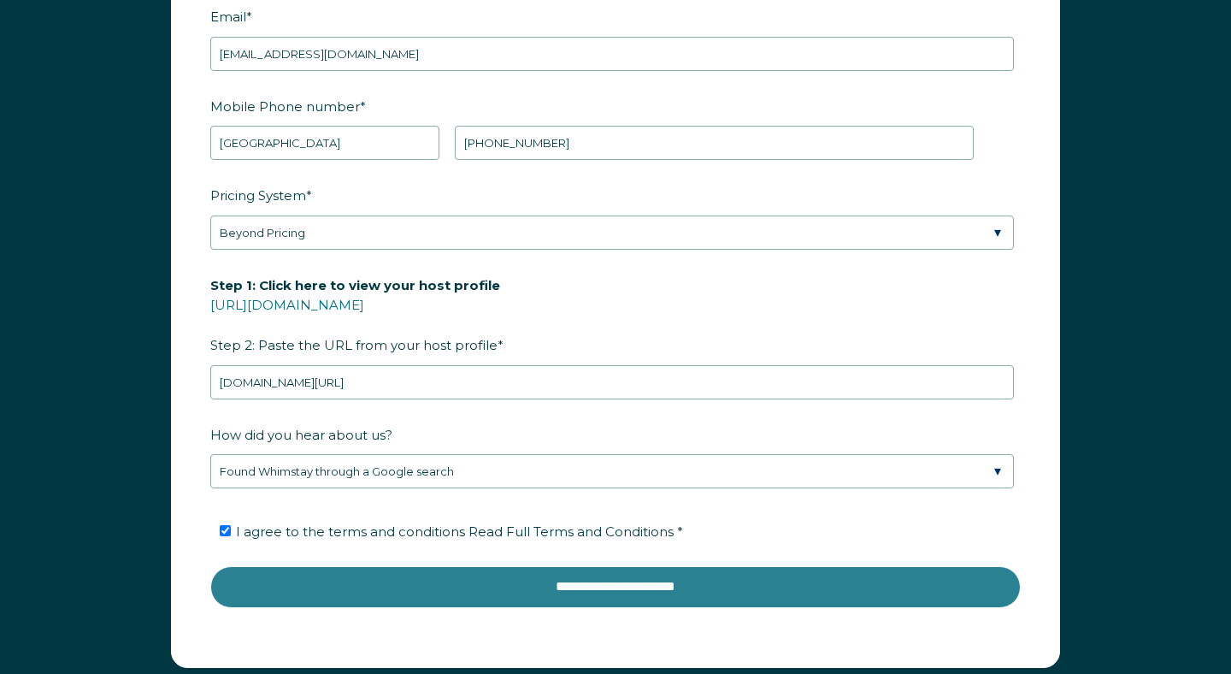
click at [445, 566] on input "**********" at bounding box center [615, 586] width 811 height 41
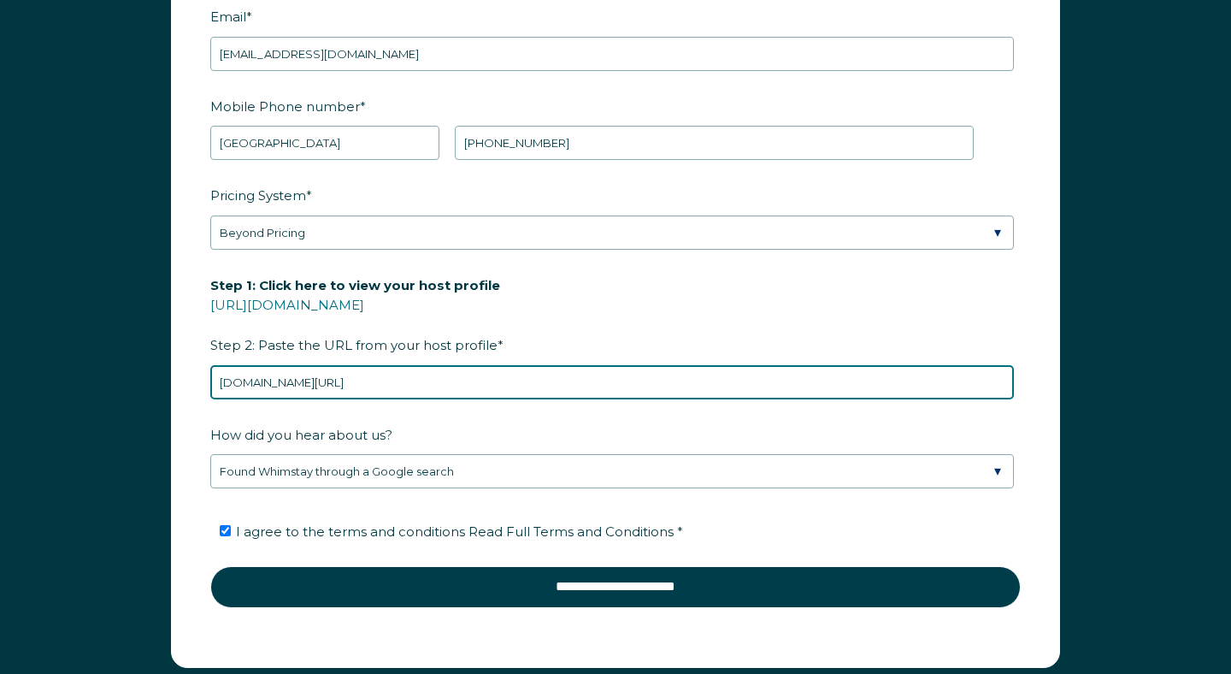
drag, startPoint x: 540, startPoint y: 307, endPoint x: 215, endPoint y: 311, distance: 325.9
click at [214, 365] on input "[DOMAIN_NAME][URL]" at bounding box center [612, 382] width 804 height 34
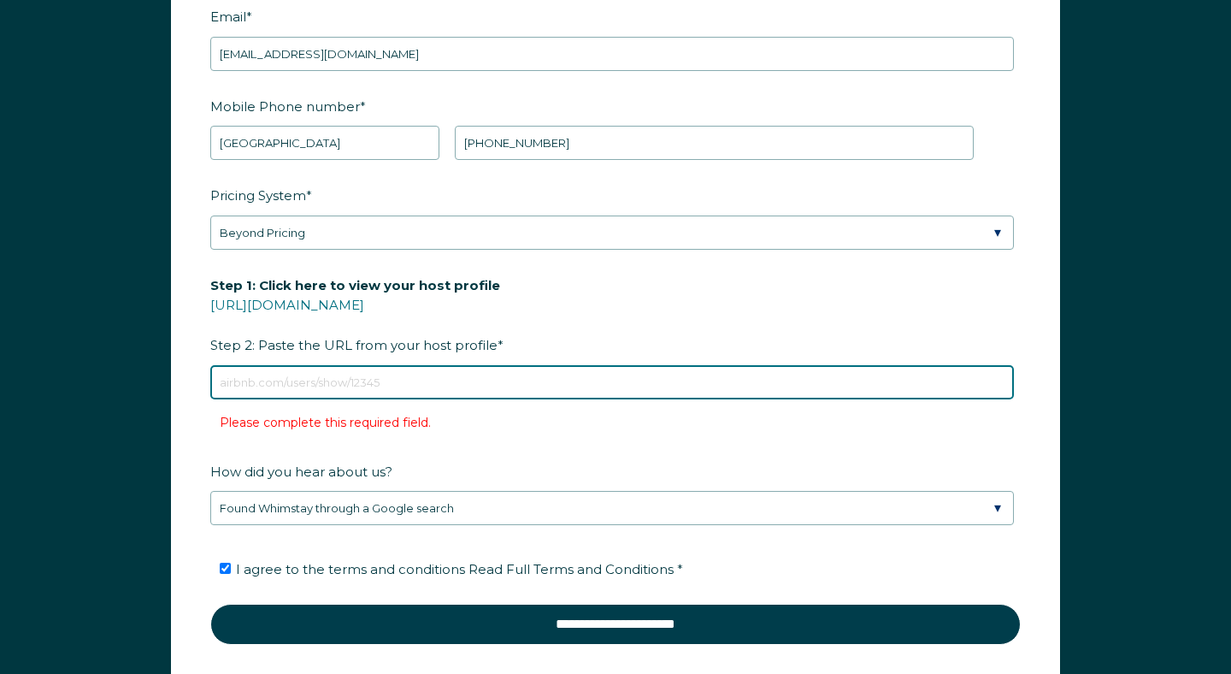
paste input "[URL][DOMAIN_NAME]"
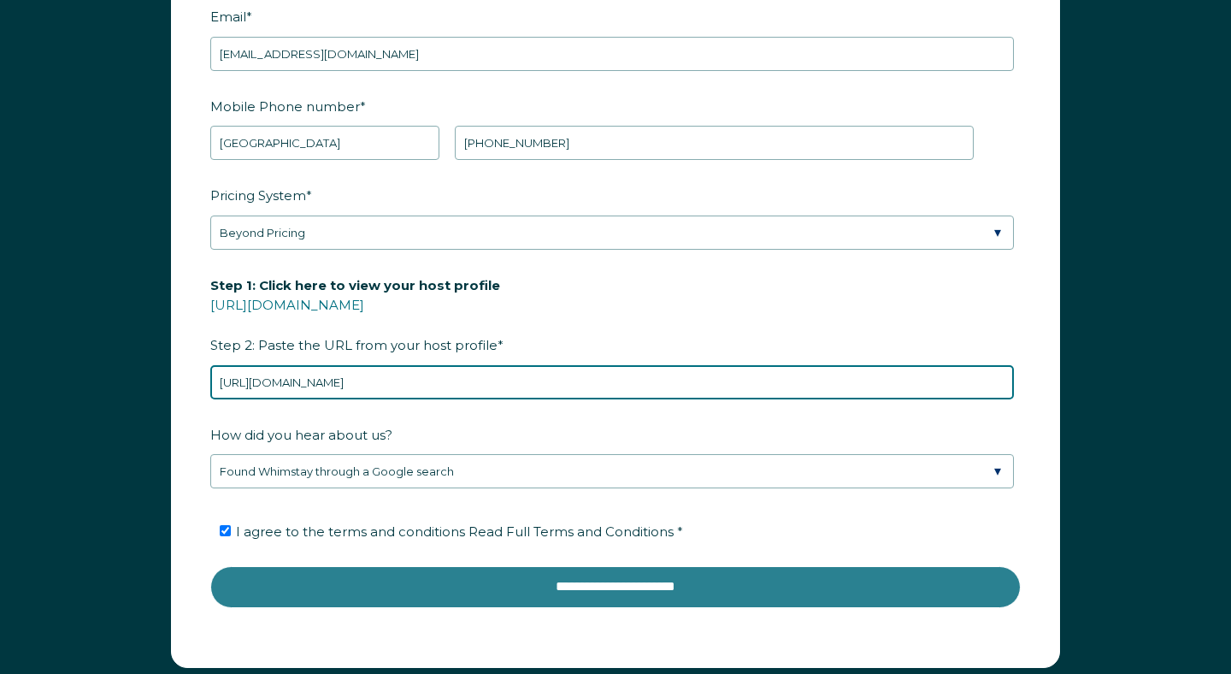
type input "[URL][DOMAIN_NAME]"
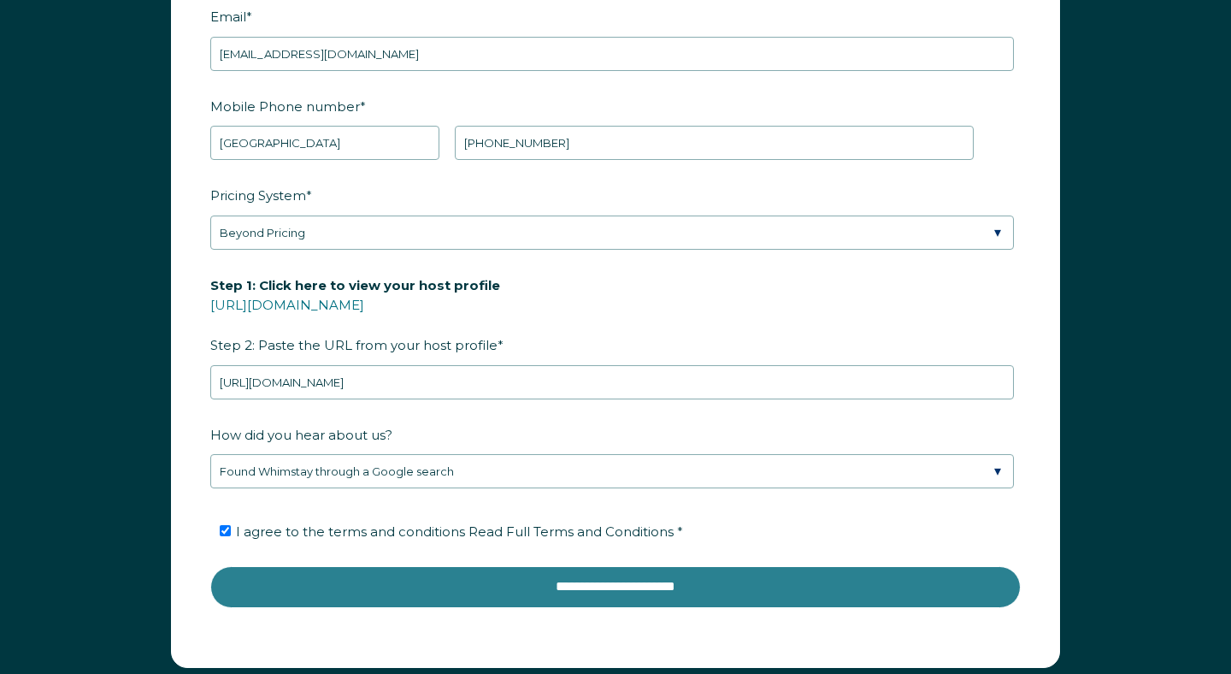
click at [613, 566] on input "**********" at bounding box center [615, 586] width 811 height 41
